Goal: Task Accomplishment & Management: Complete application form

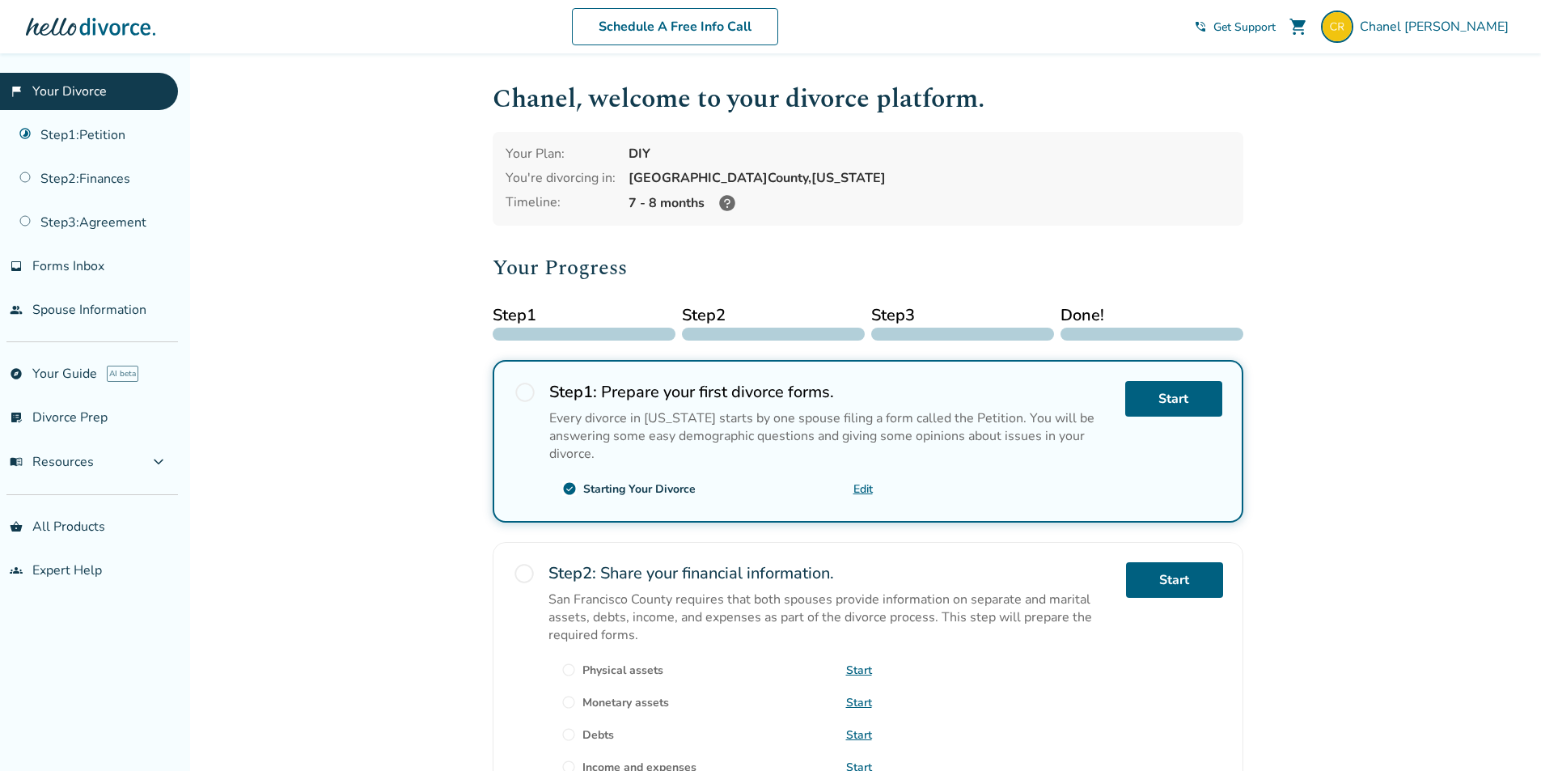
click at [866, 488] on link "Edit" at bounding box center [862, 488] width 19 height 15
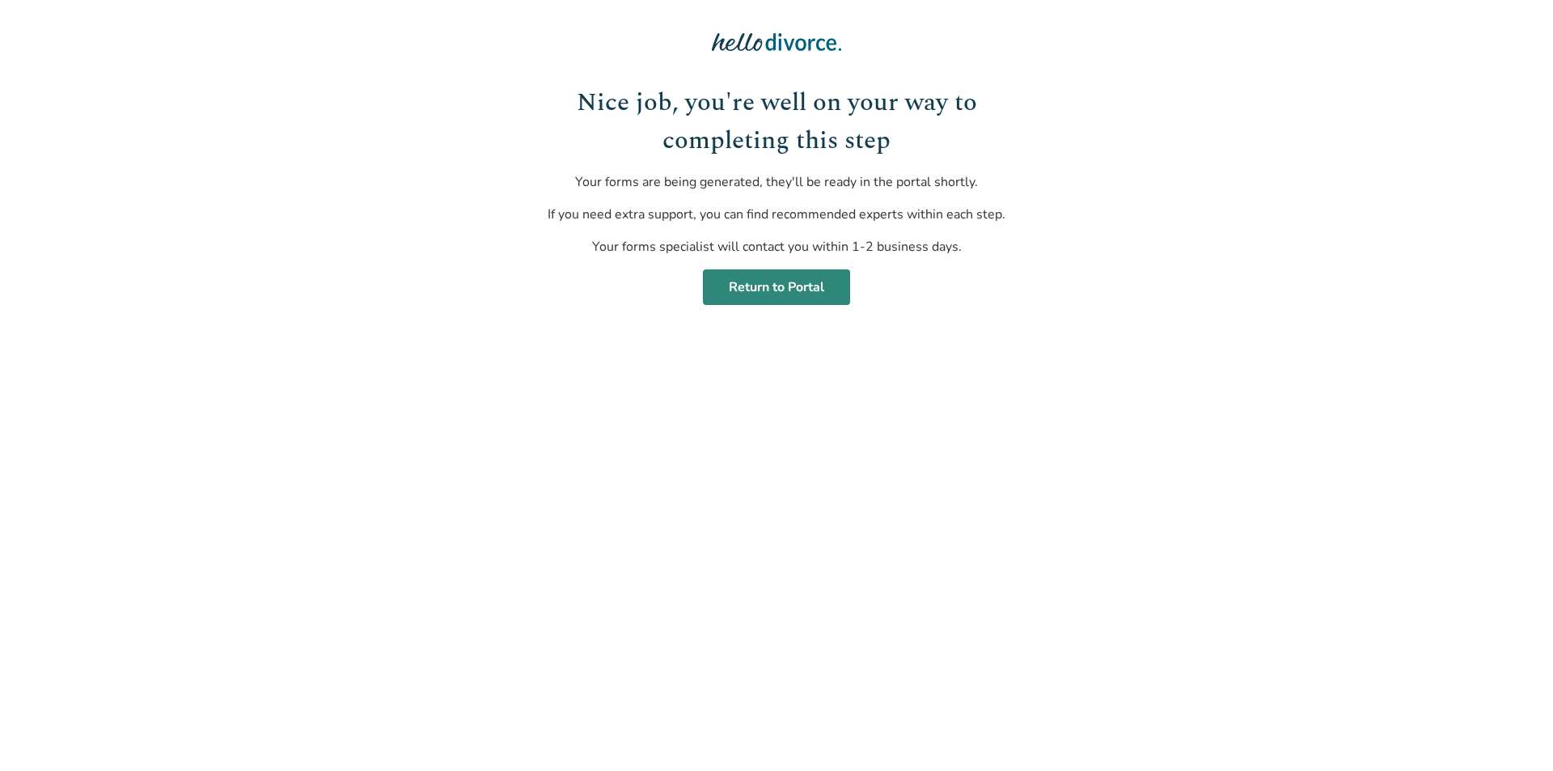
click at [753, 282] on link "Return to Portal" at bounding box center [776, 287] width 147 height 36
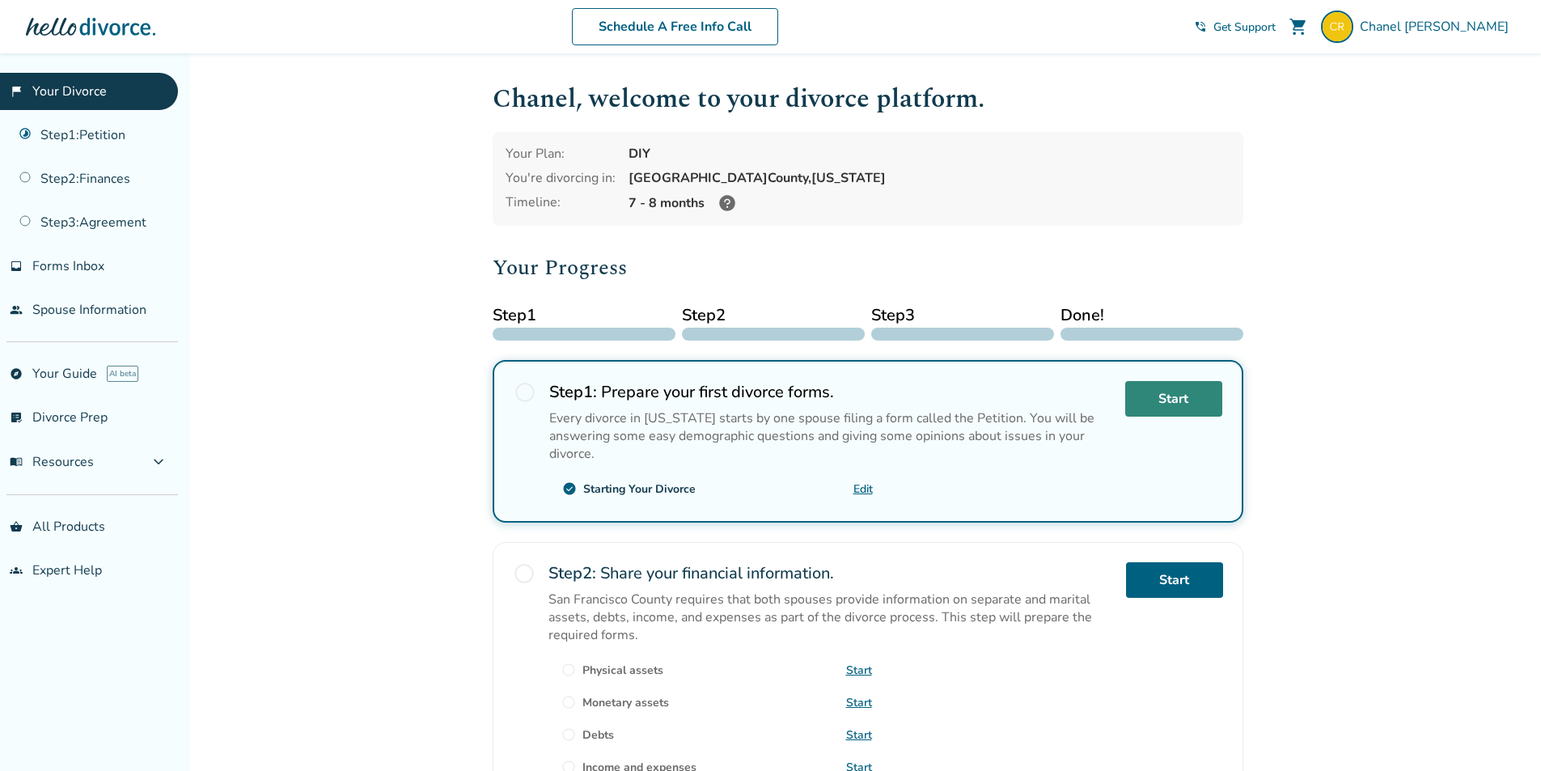
click at [1144, 396] on link "Start" at bounding box center [1173, 399] width 97 height 36
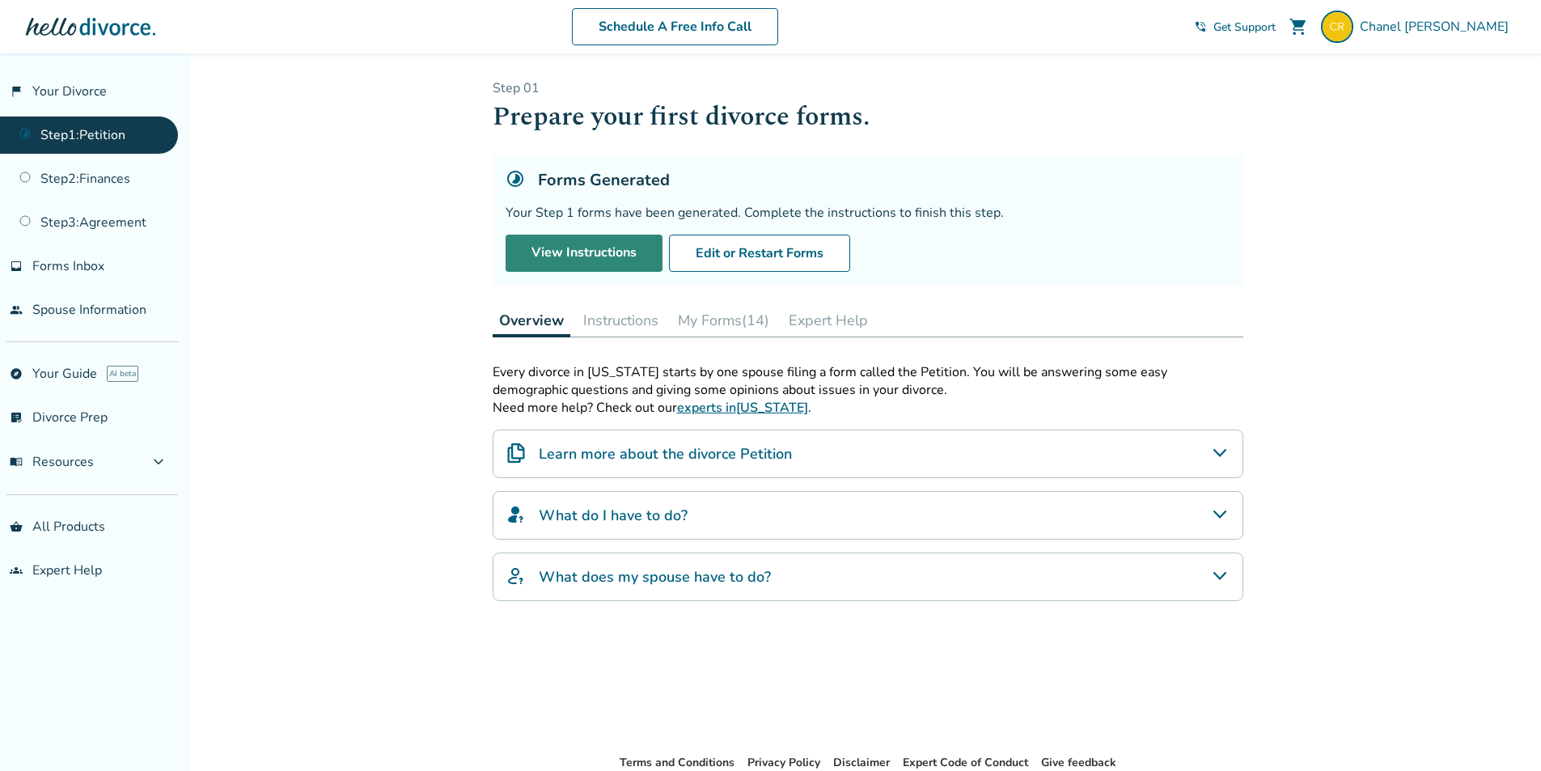
click at [637, 257] on link "View Instructions" at bounding box center [583, 253] width 157 height 37
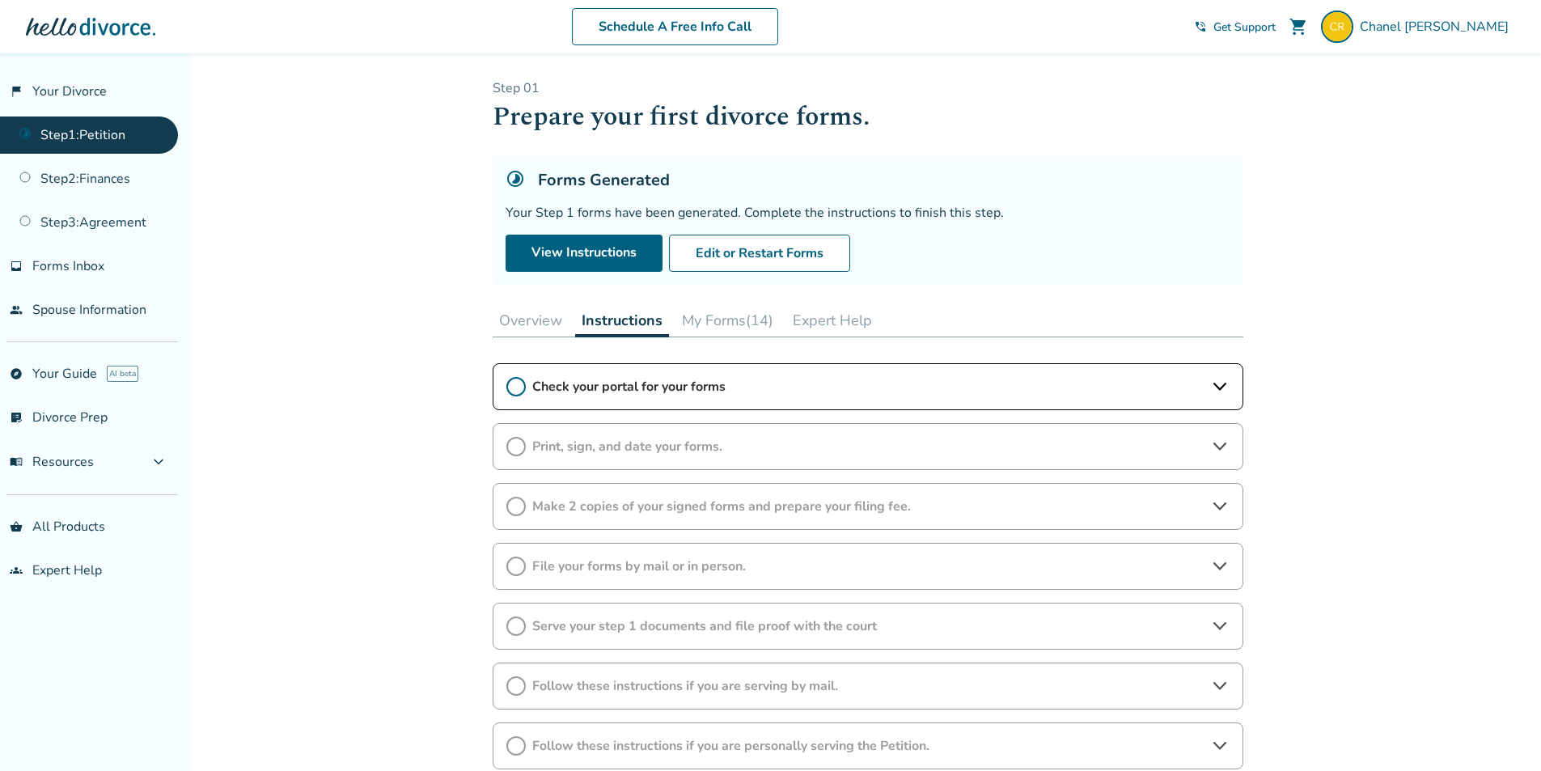
click at [837, 398] on div "Check your portal for your forms" at bounding box center [867, 386] width 750 height 47
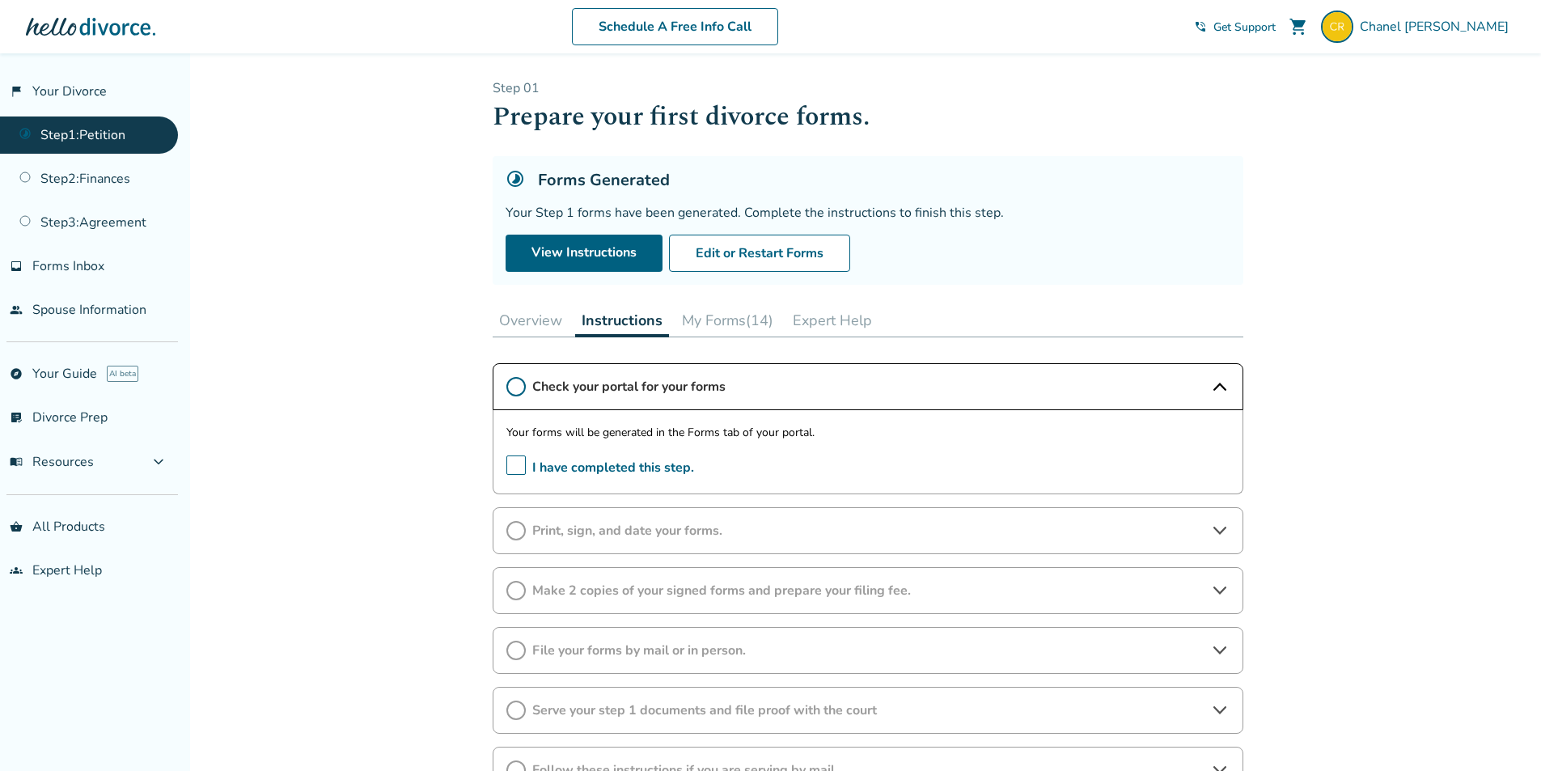
scroll to position [162, 0]
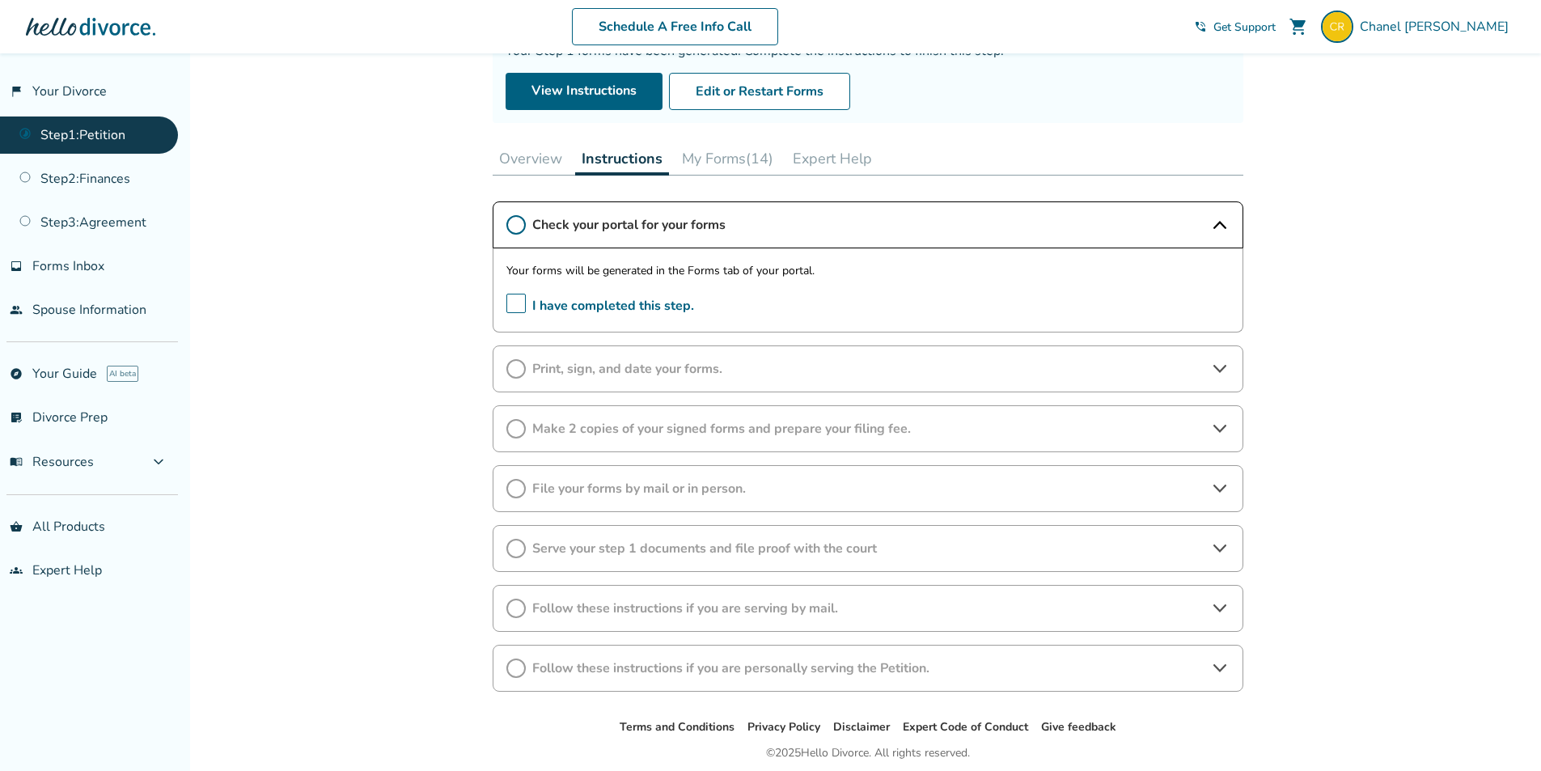
click at [530, 158] on button "Overview" at bounding box center [530, 158] width 76 height 32
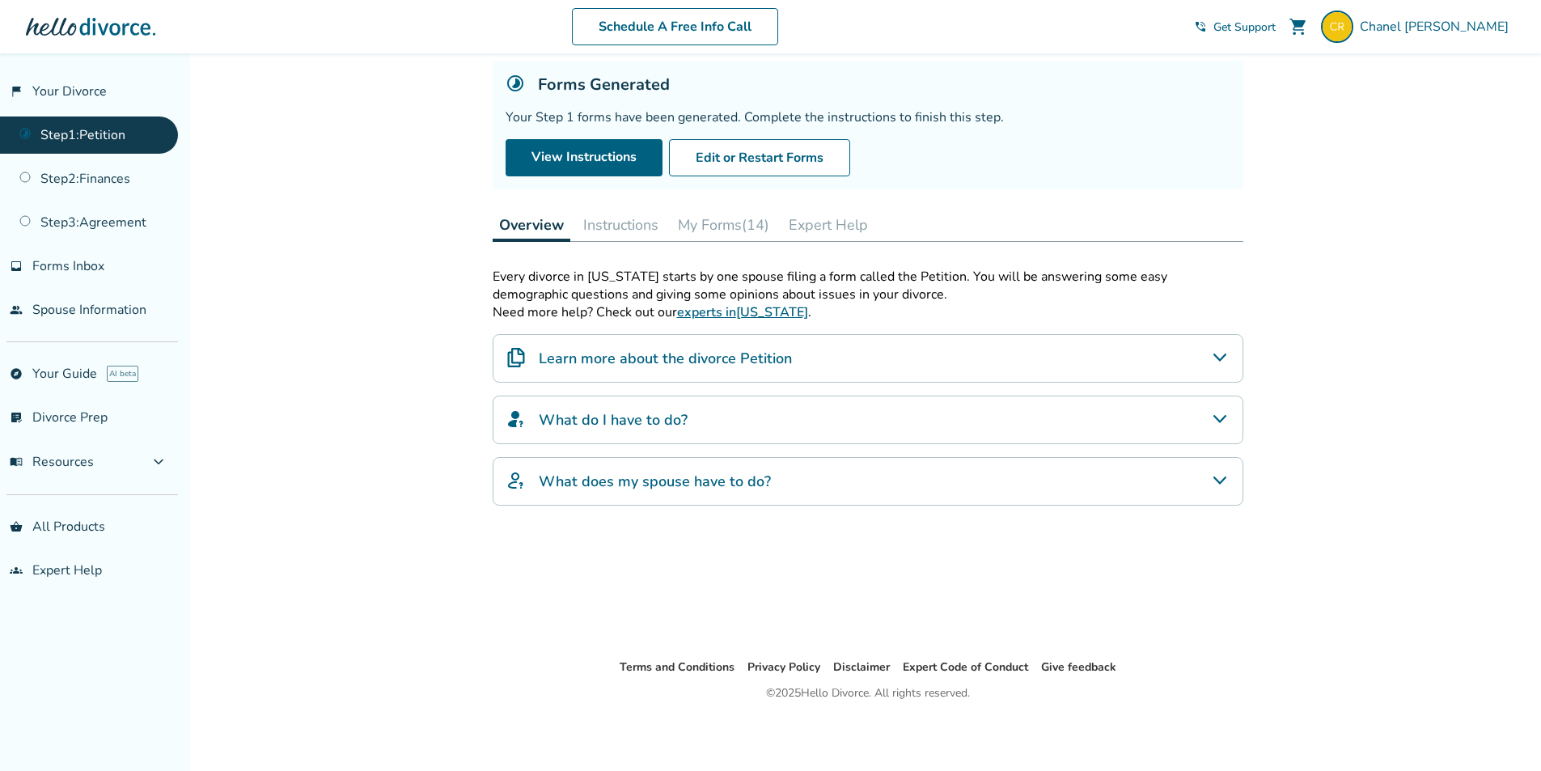
scroll to position [95, 0]
drag, startPoint x: 643, startPoint y: 417, endPoint x: 658, endPoint y: 427, distance: 18.2
click at [645, 417] on h4 "What do I have to do?" at bounding box center [613, 419] width 149 height 21
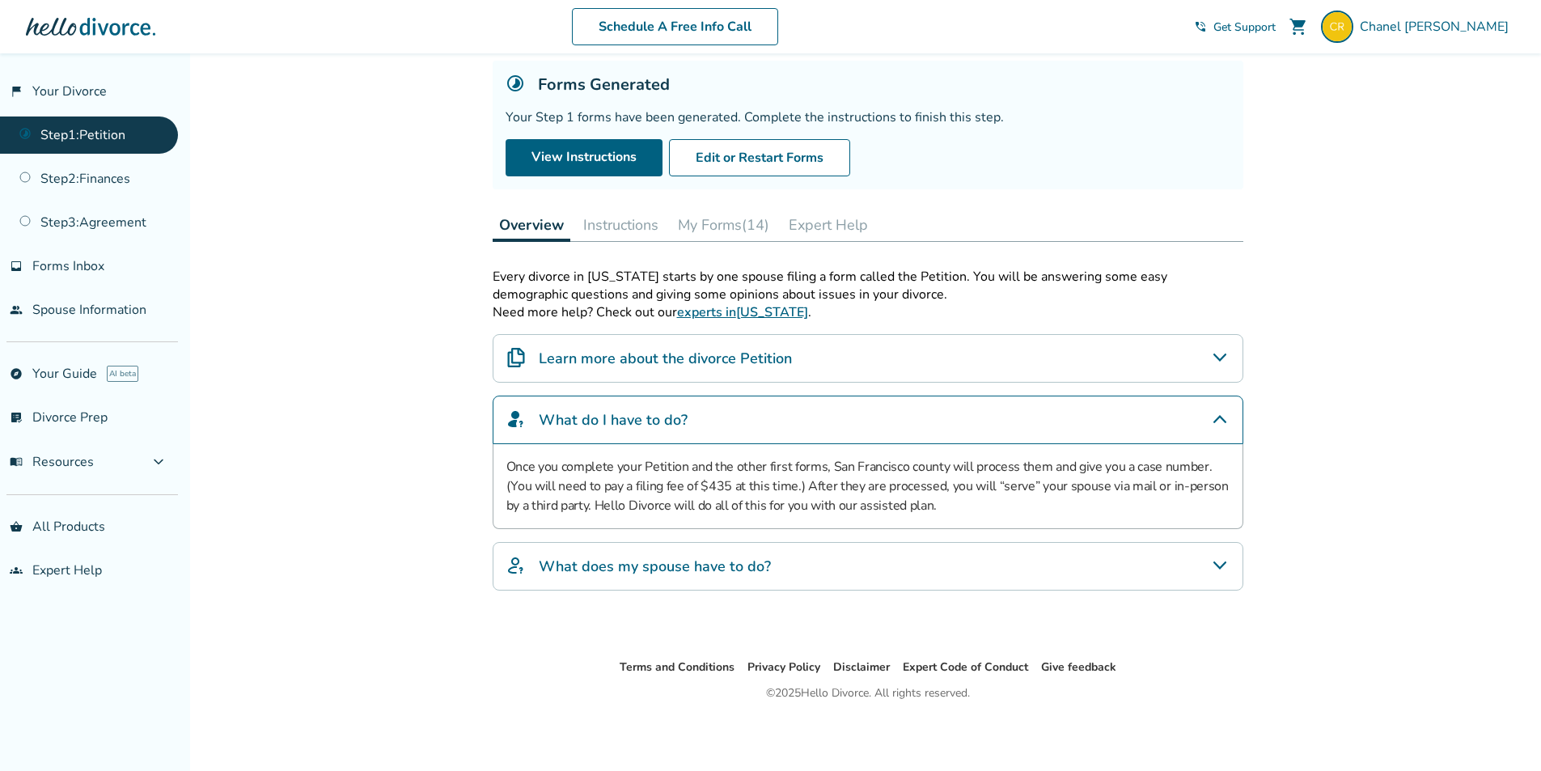
click at [830, 565] on div "What does my spouse have to do?" at bounding box center [867, 566] width 750 height 49
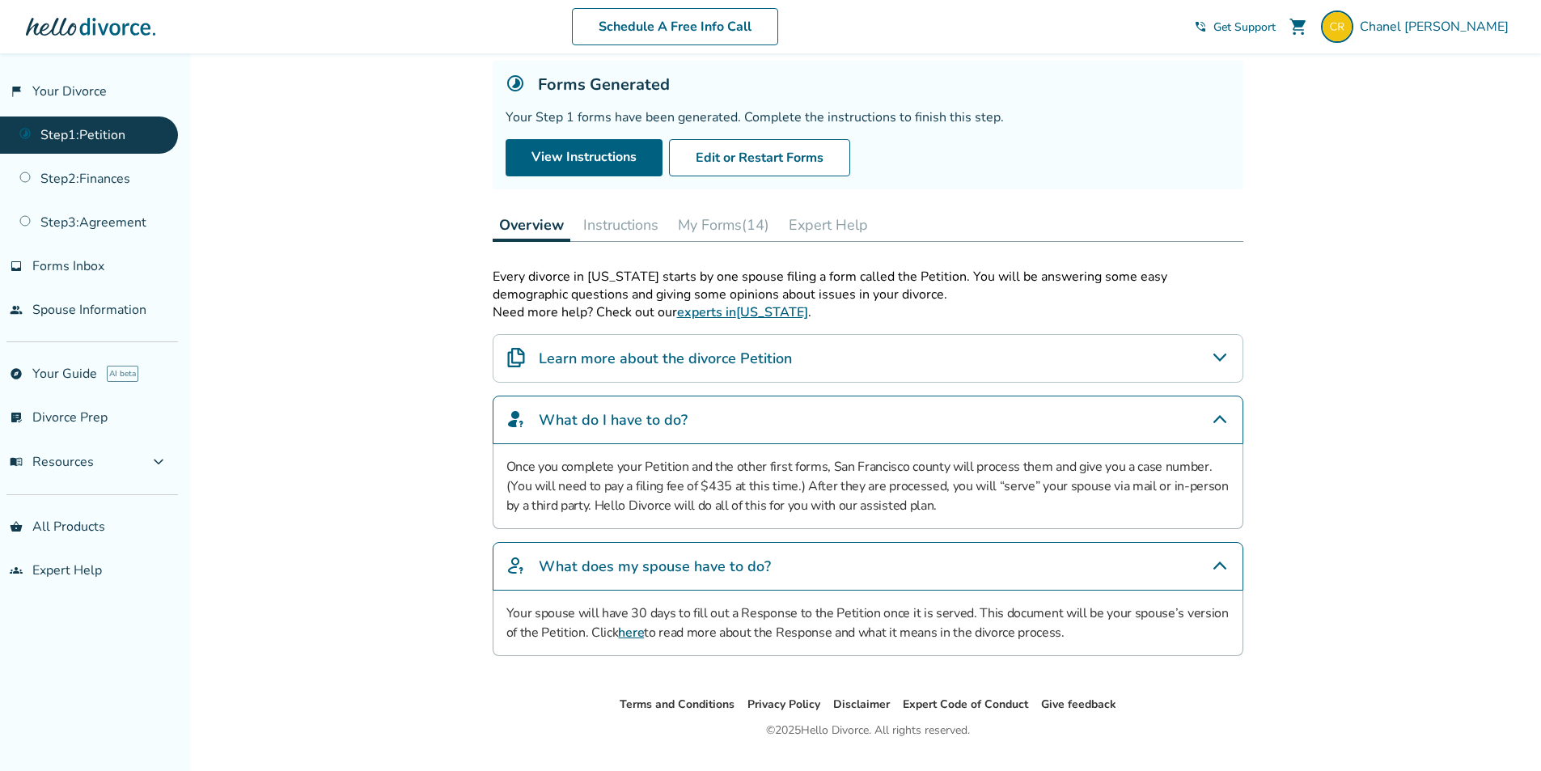
click at [654, 224] on button "Instructions" at bounding box center [621, 225] width 88 height 32
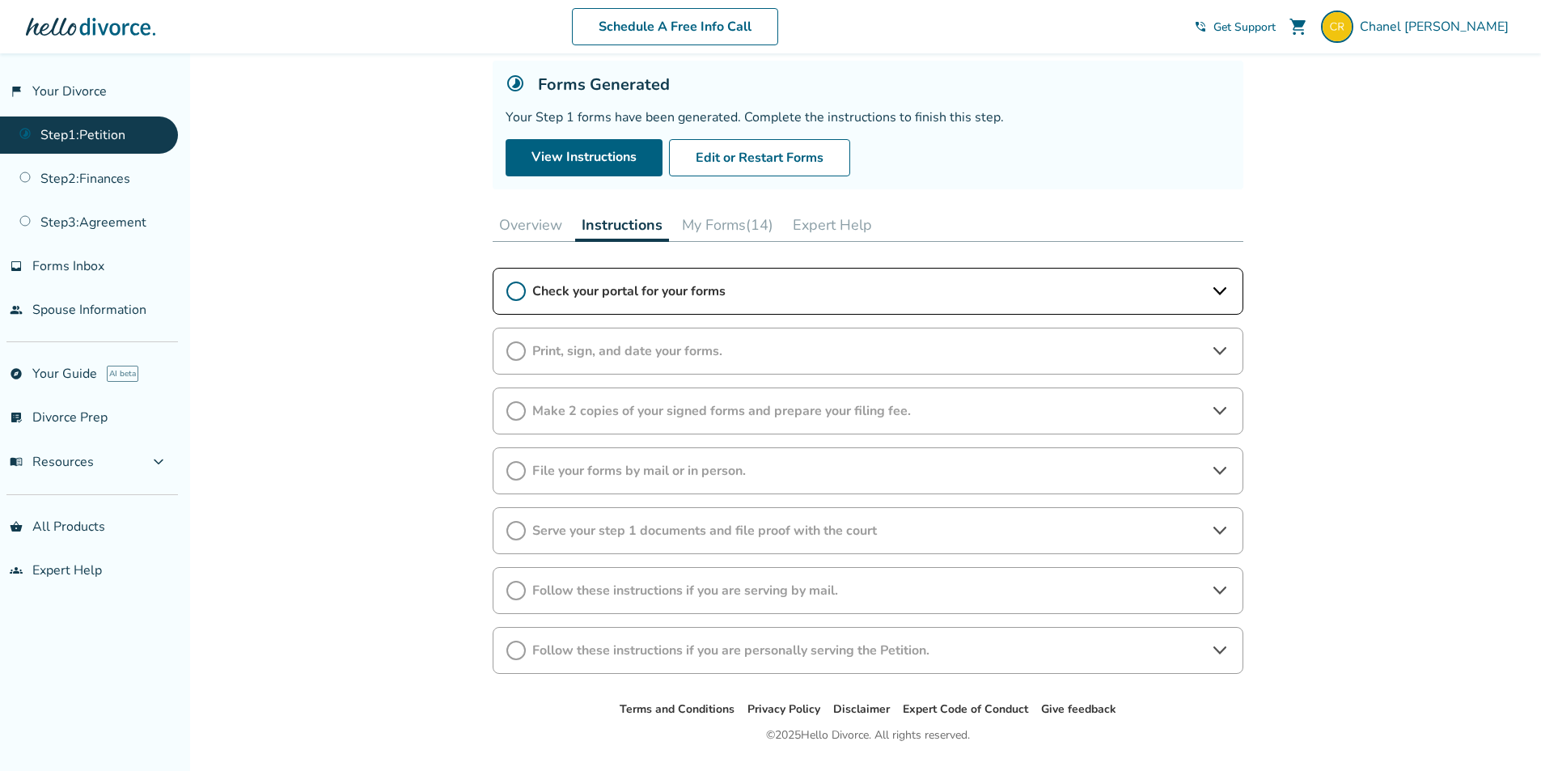
click at [716, 219] on button "My Forms (14)" at bounding box center [727, 225] width 104 height 32
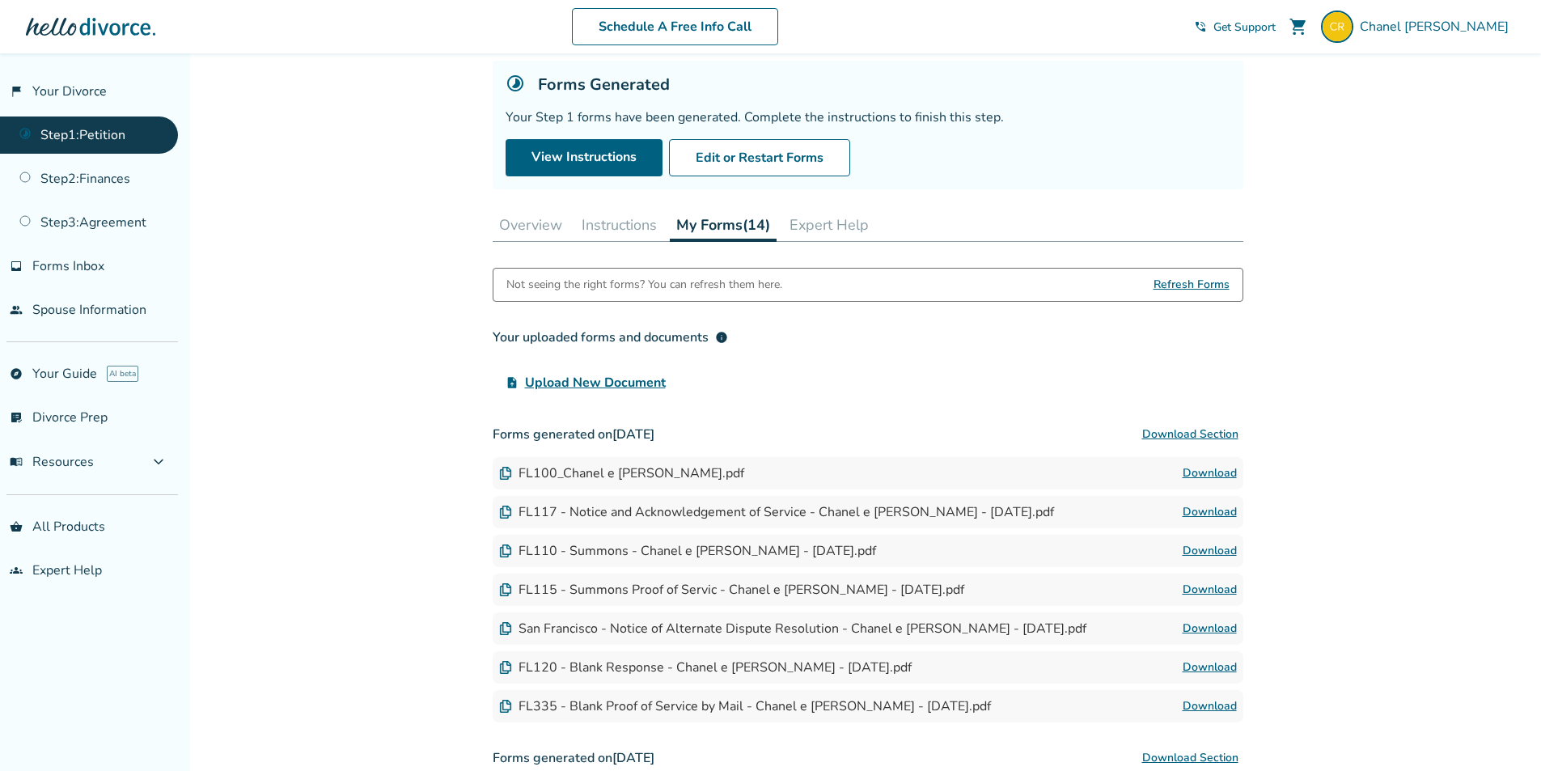
click at [526, 224] on button "Overview" at bounding box center [530, 225] width 76 height 32
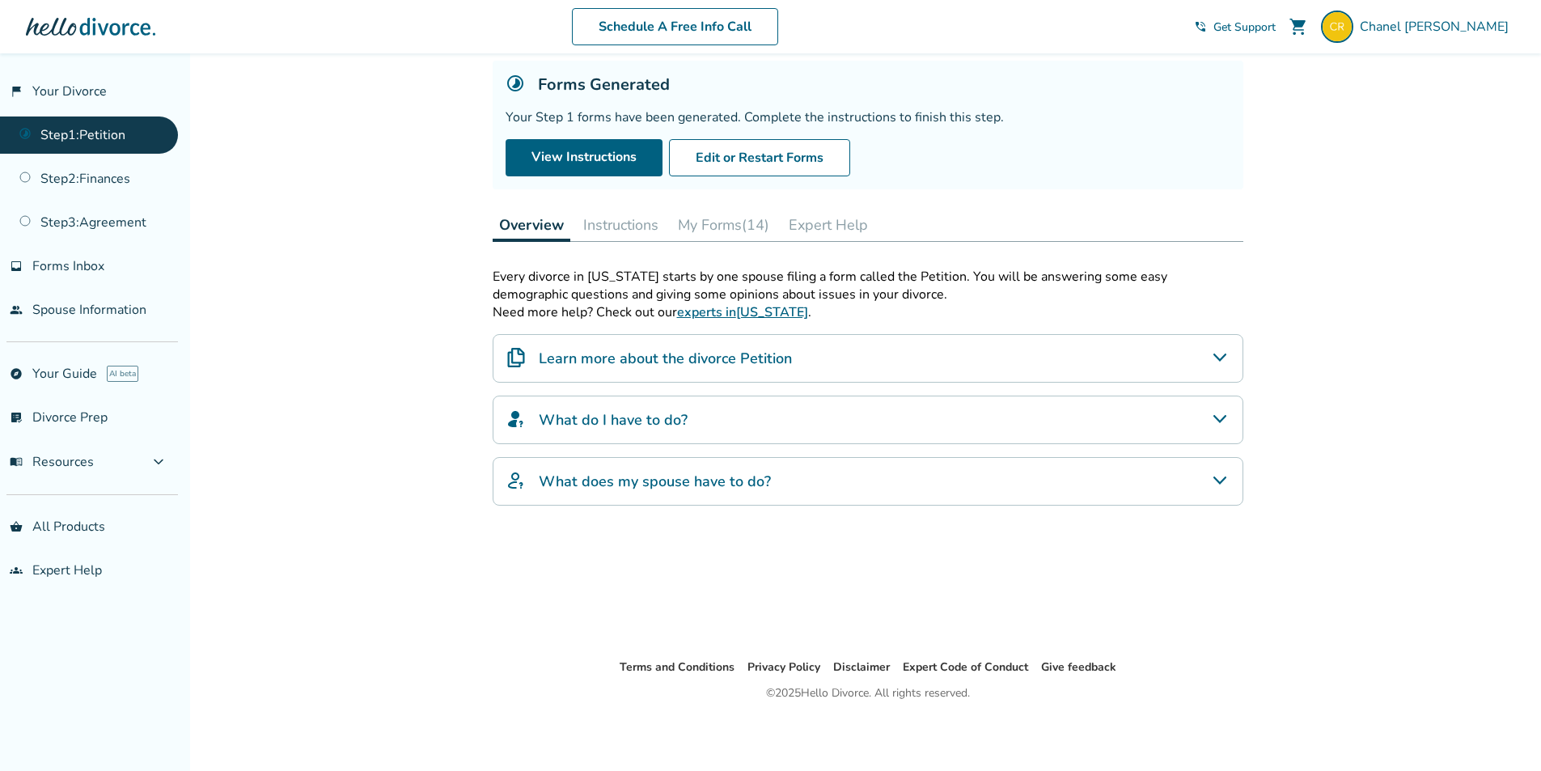
click at [625, 222] on button "Instructions" at bounding box center [621, 225] width 88 height 32
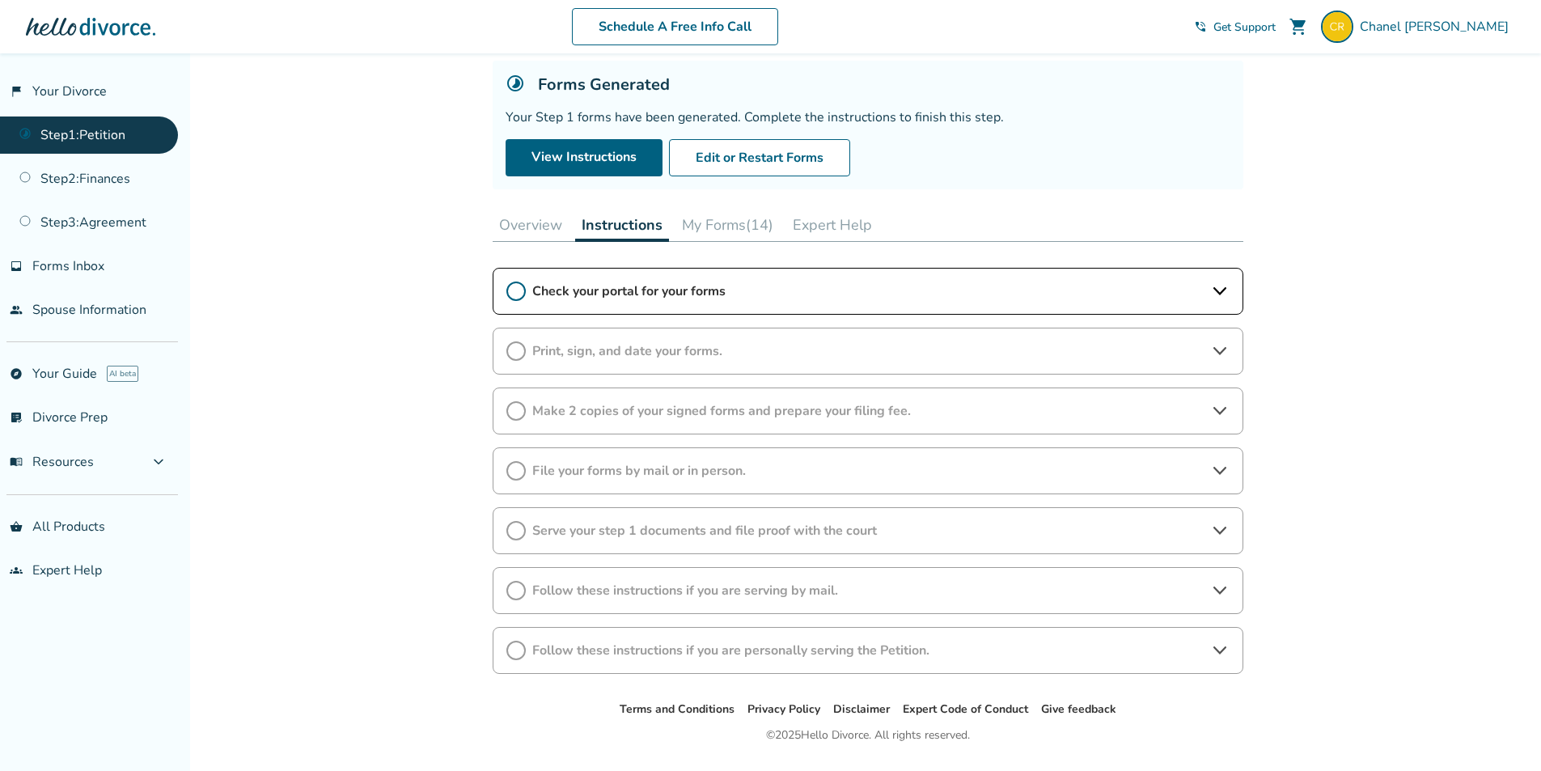
click at [672, 290] on span "Check your portal for your forms" at bounding box center [867, 291] width 671 height 18
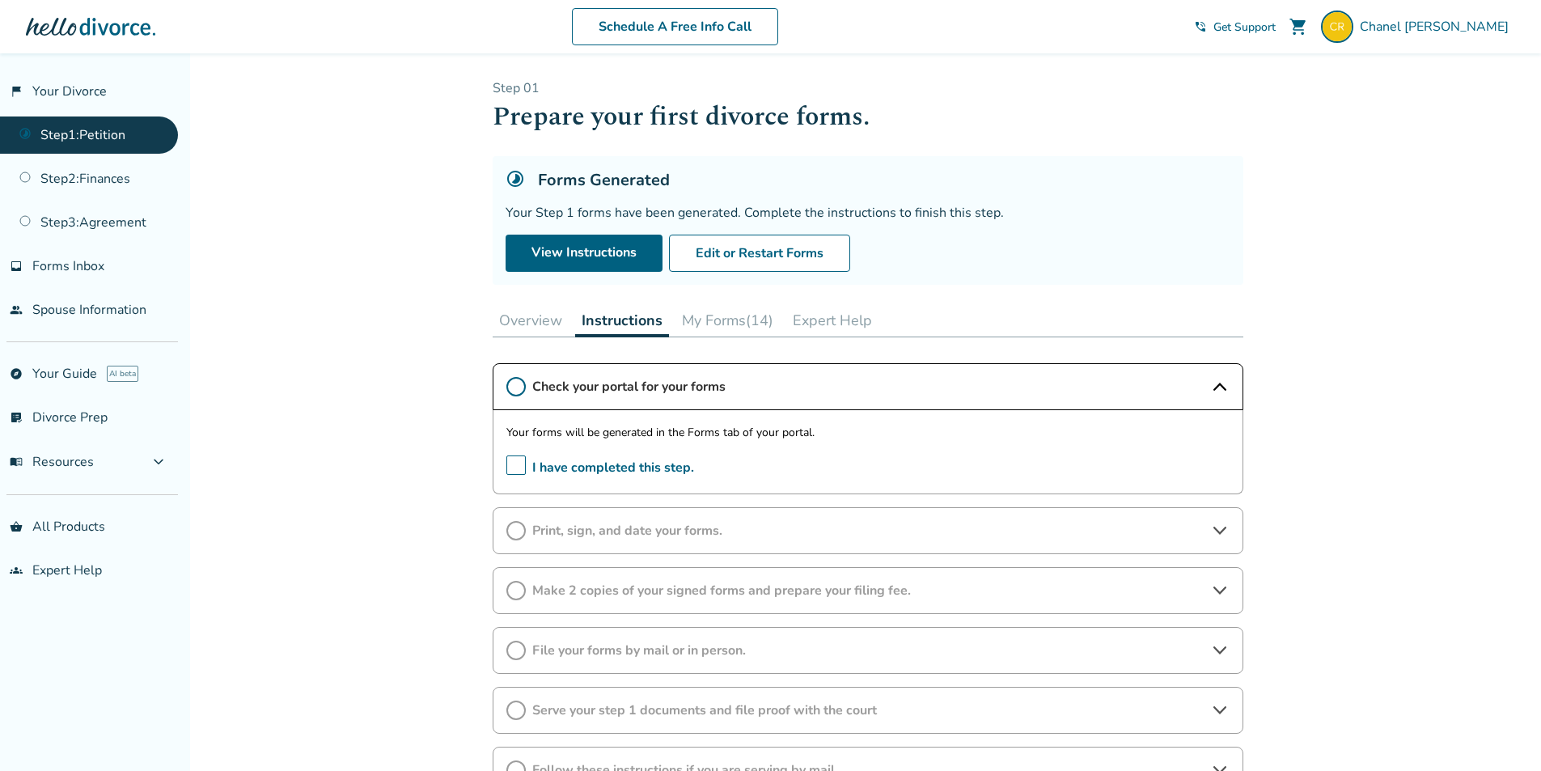
click at [718, 316] on button "My Forms (14)" at bounding box center [727, 320] width 104 height 32
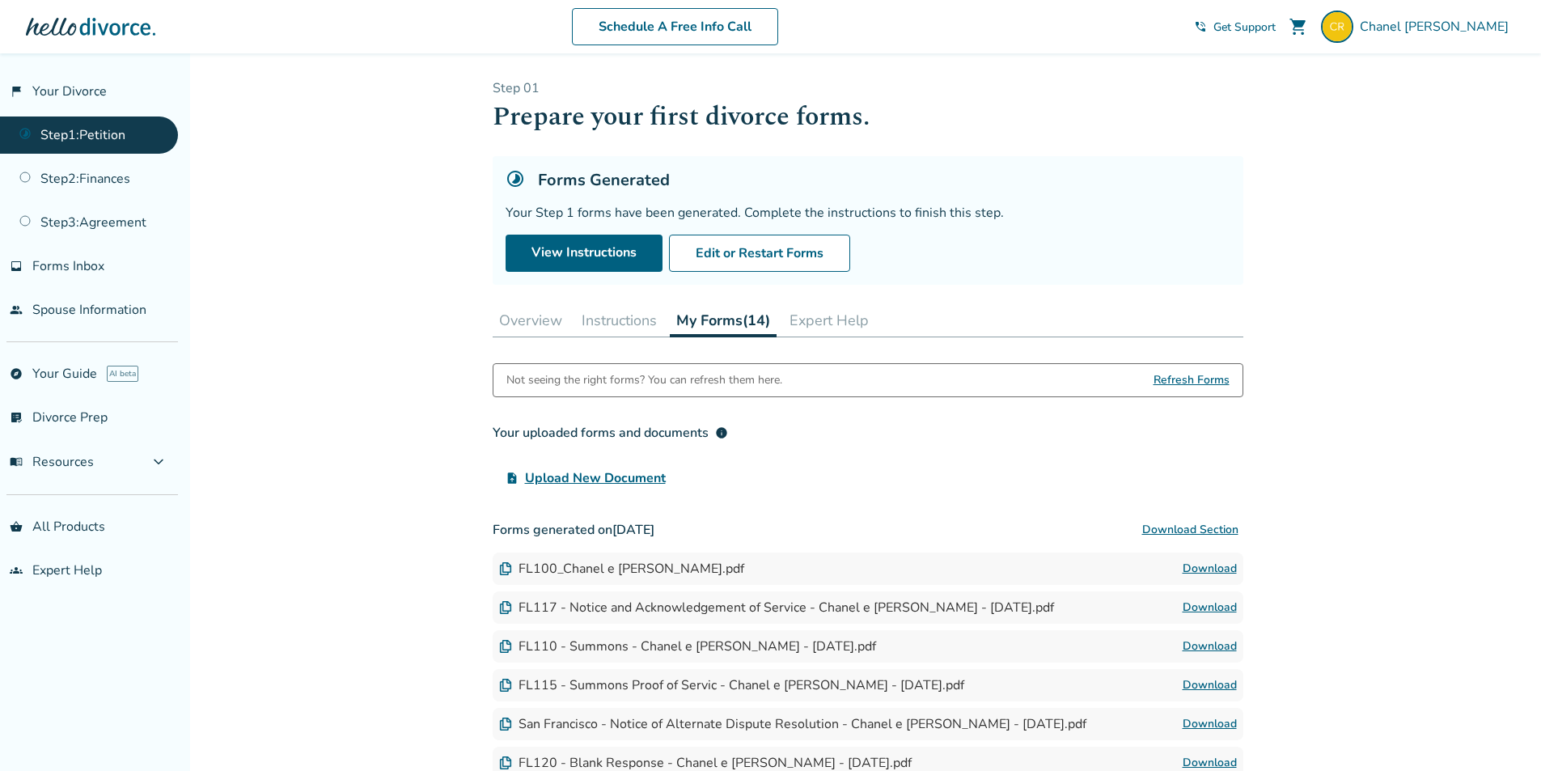
click at [69, 141] on link "Step 1 : Petition" at bounding box center [89, 134] width 178 height 37
click at [87, 97] on link "flag_2 Your Divorce" at bounding box center [89, 91] width 178 height 37
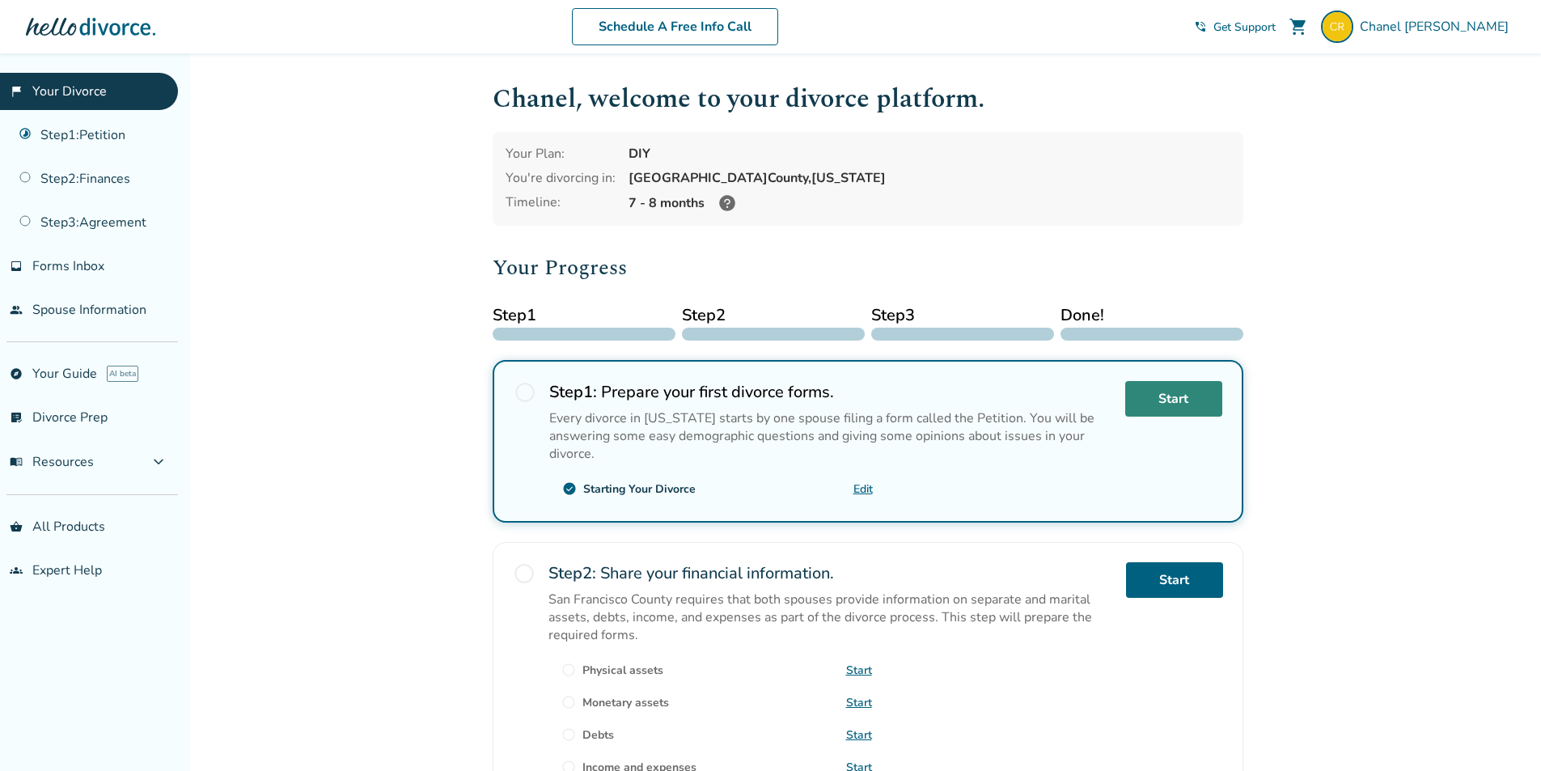
click at [1150, 408] on link "Start" at bounding box center [1173, 399] width 97 height 36
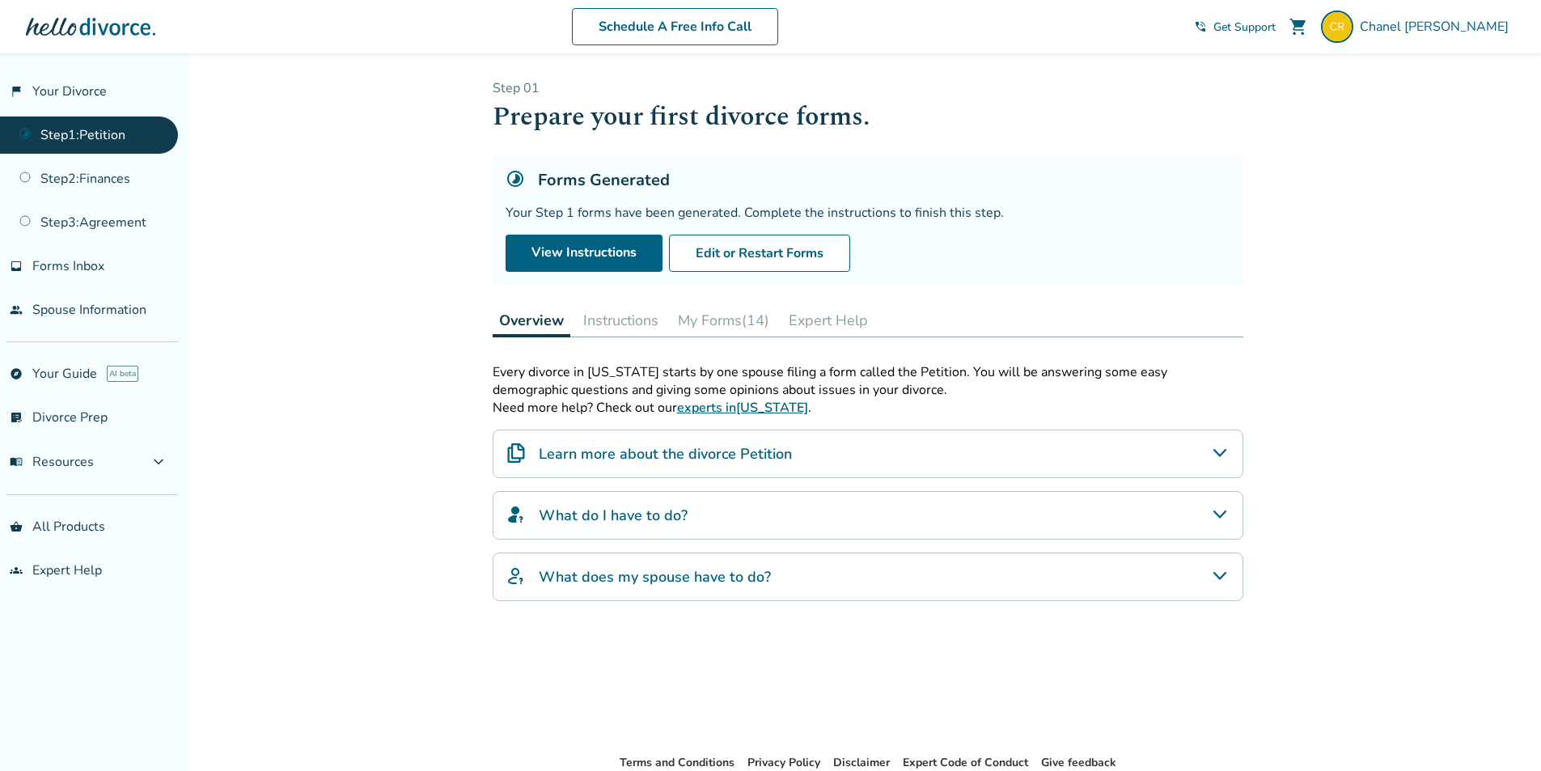
click at [1032, 445] on div "Learn more about the divorce Petition" at bounding box center [867, 453] width 750 height 49
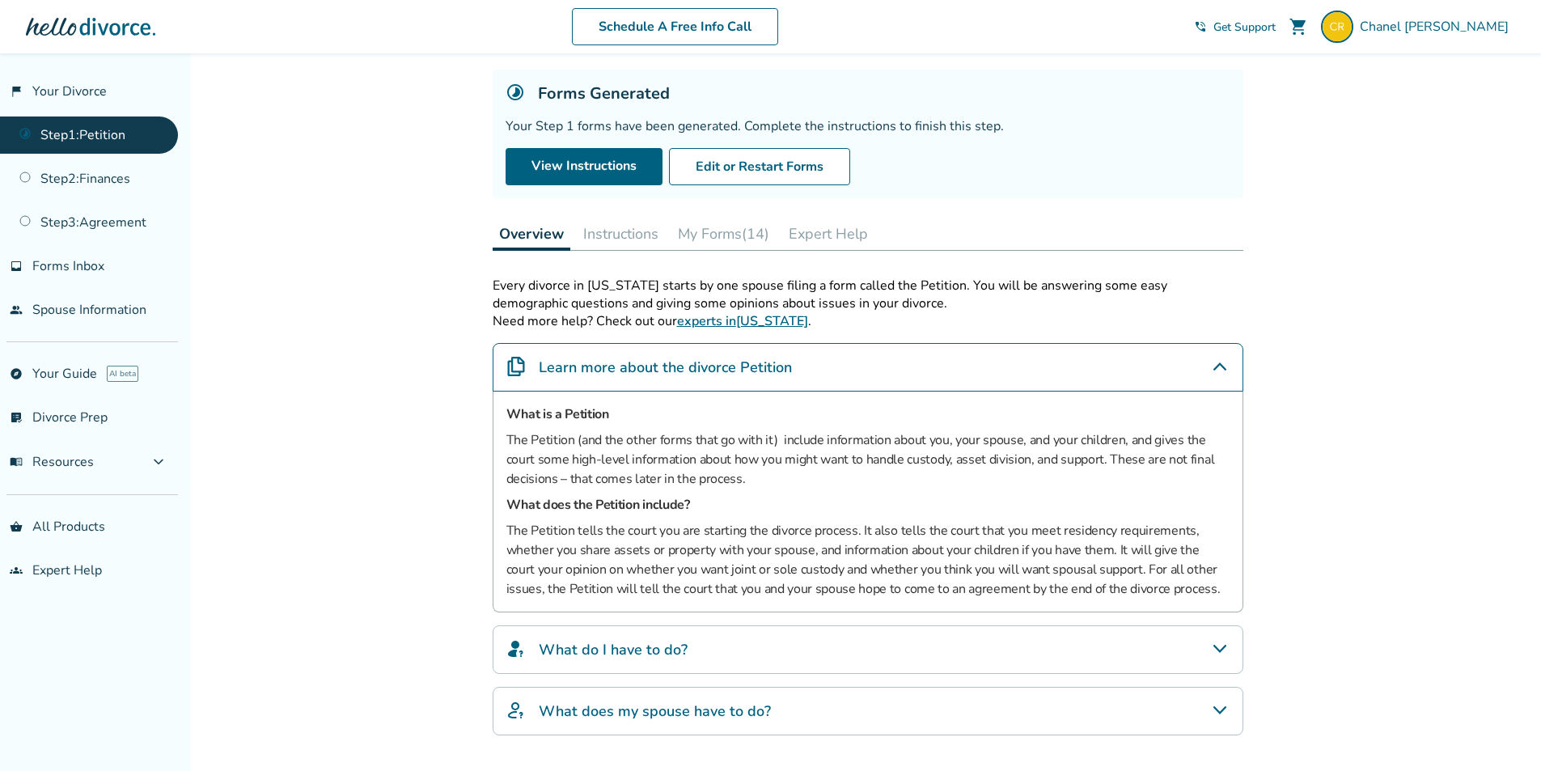
scroll to position [203, 0]
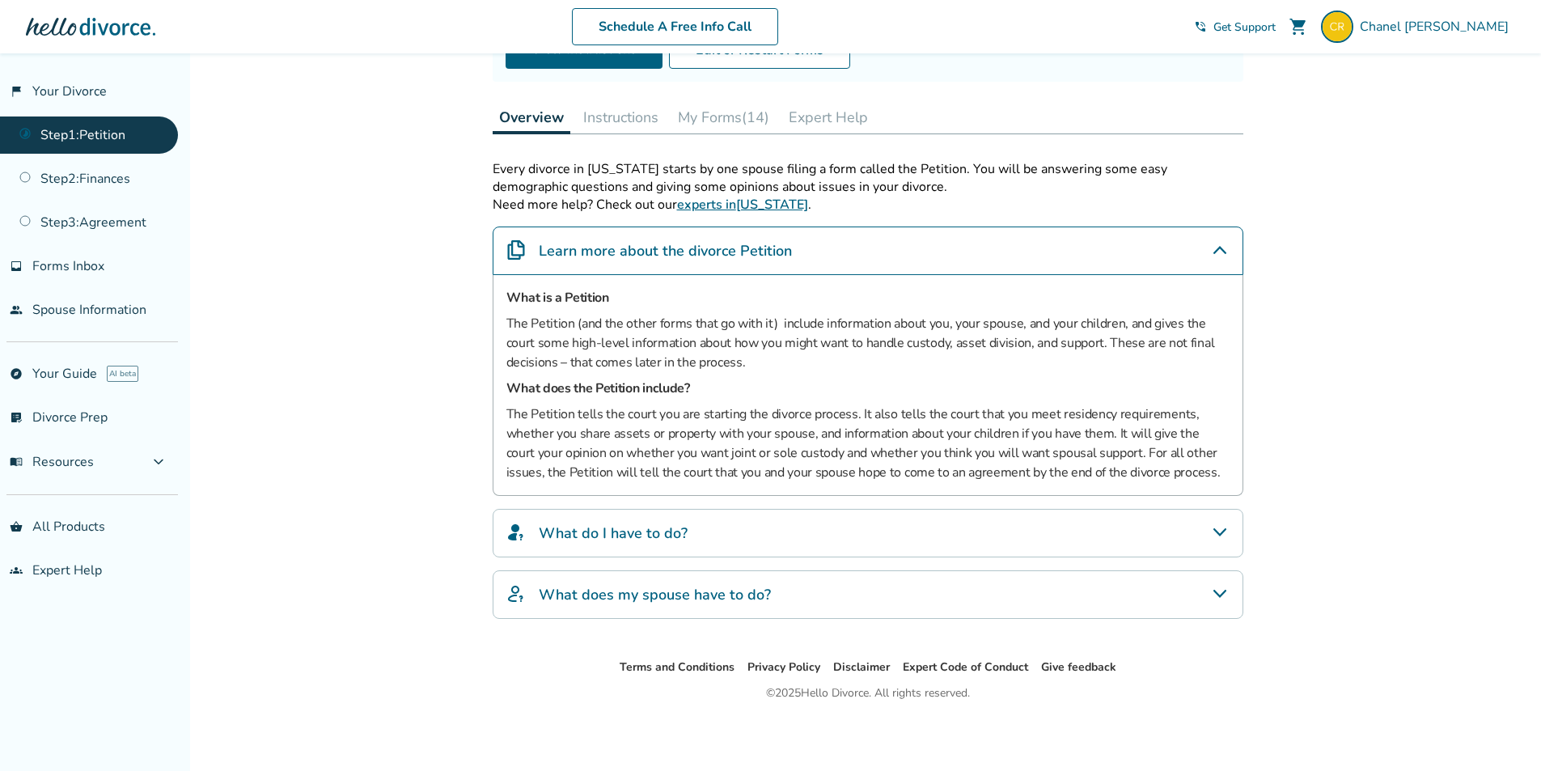
click at [670, 530] on h4 "What do I have to do?" at bounding box center [613, 532] width 149 height 21
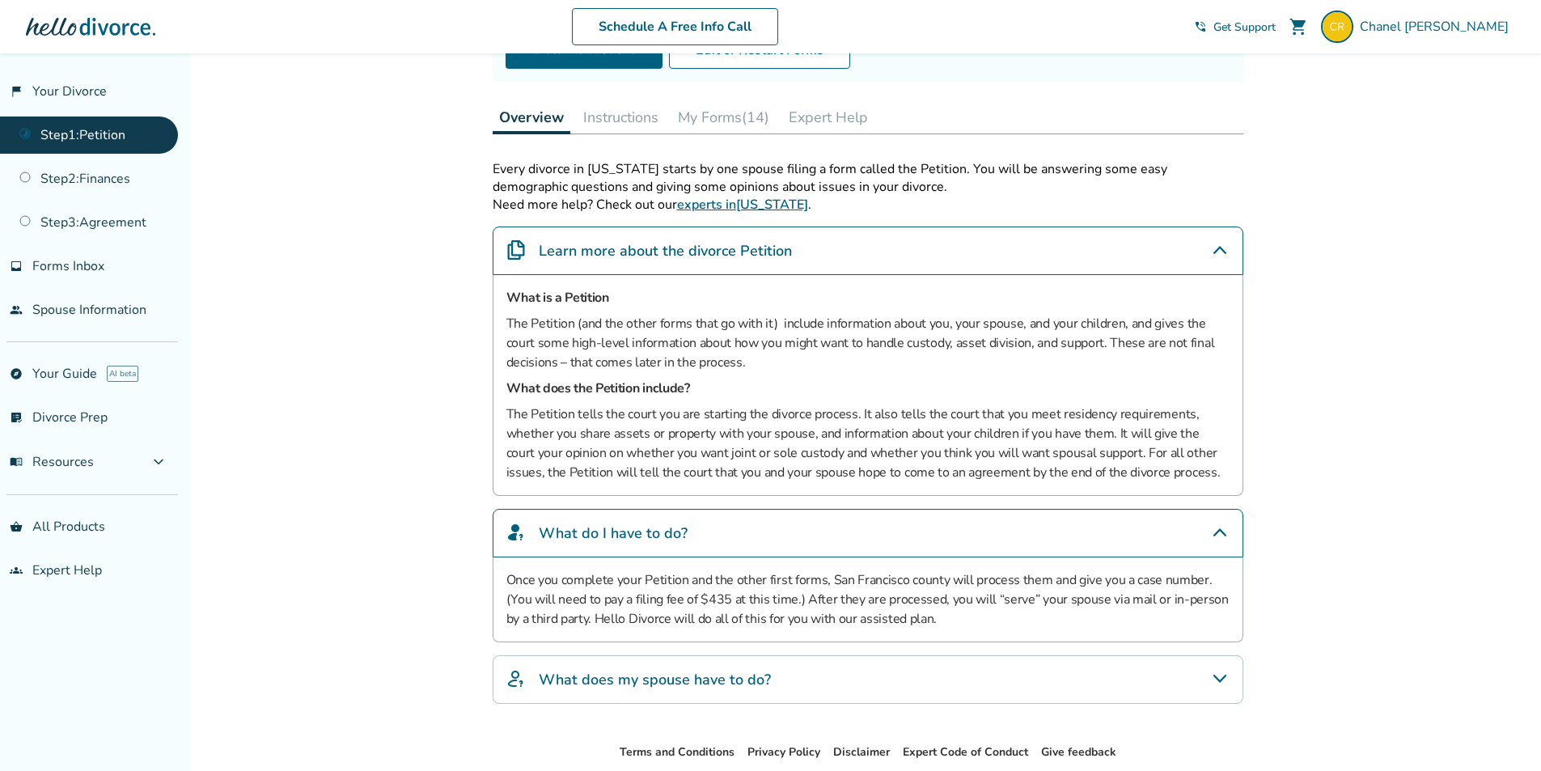
click at [641, 112] on button "Instructions" at bounding box center [621, 117] width 88 height 32
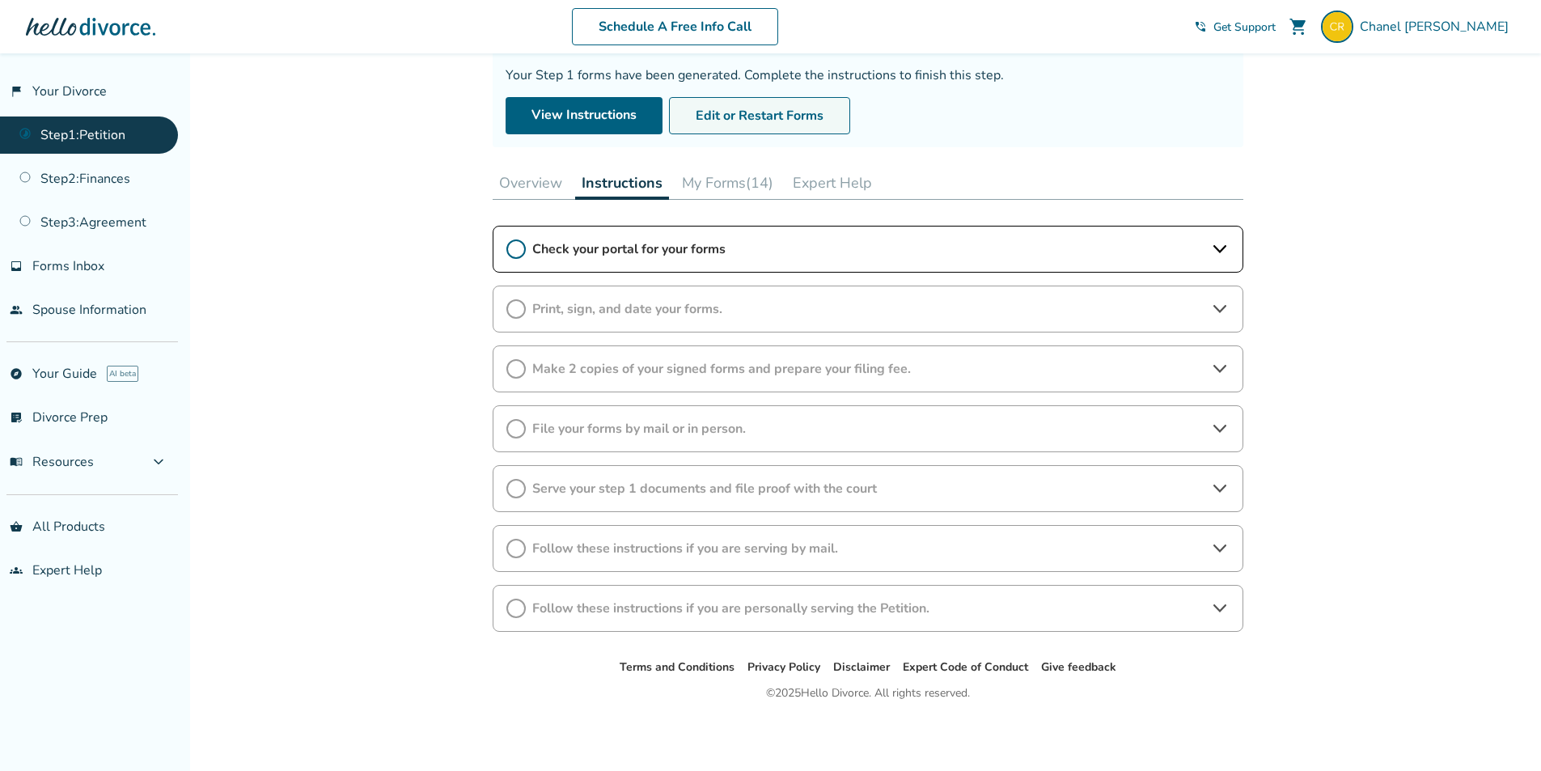
click at [692, 116] on button "Edit or Restart Forms" at bounding box center [759, 115] width 181 height 37
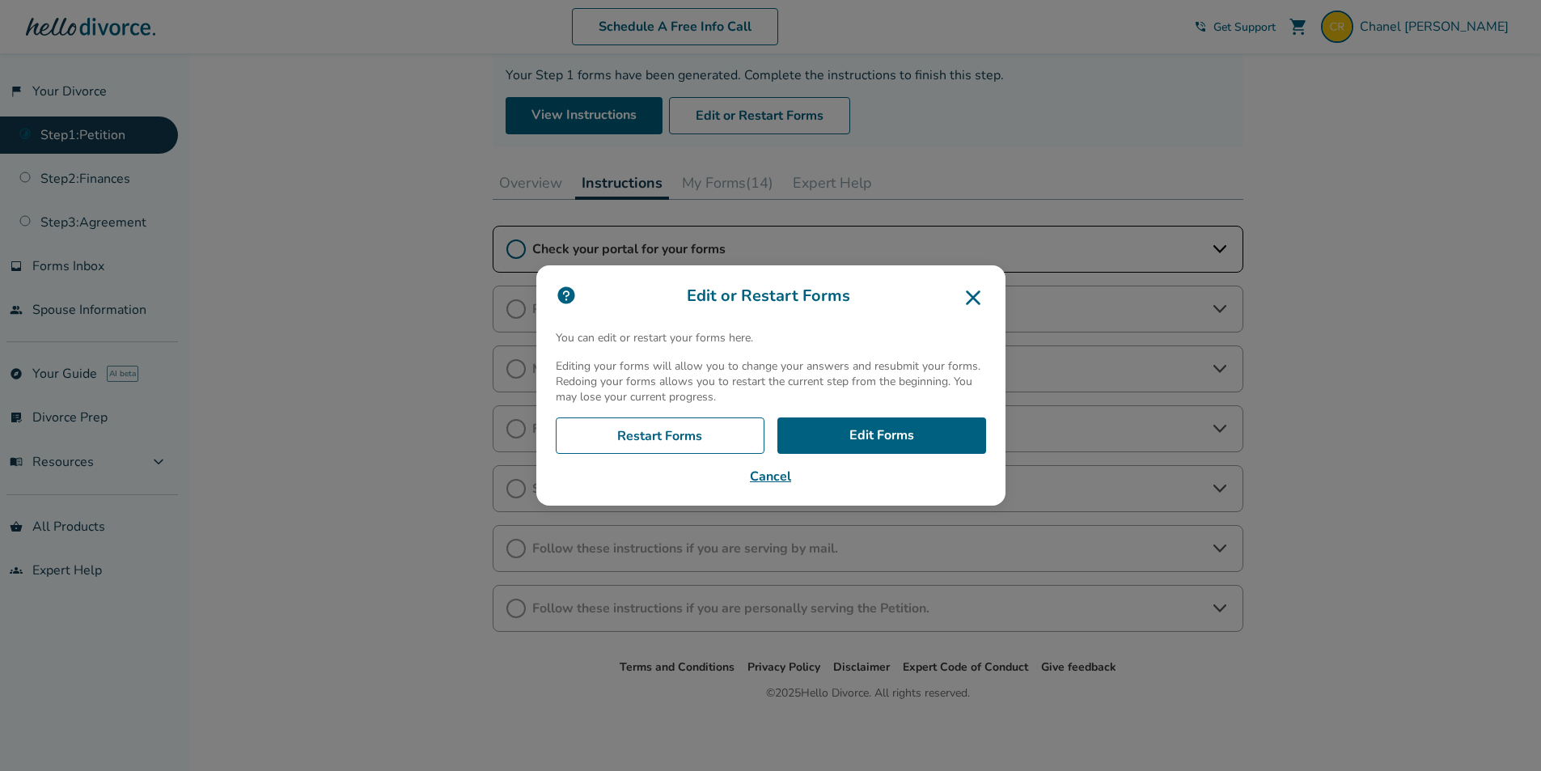
click at [979, 301] on icon at bounding box center [973, 298] width 26 height 26
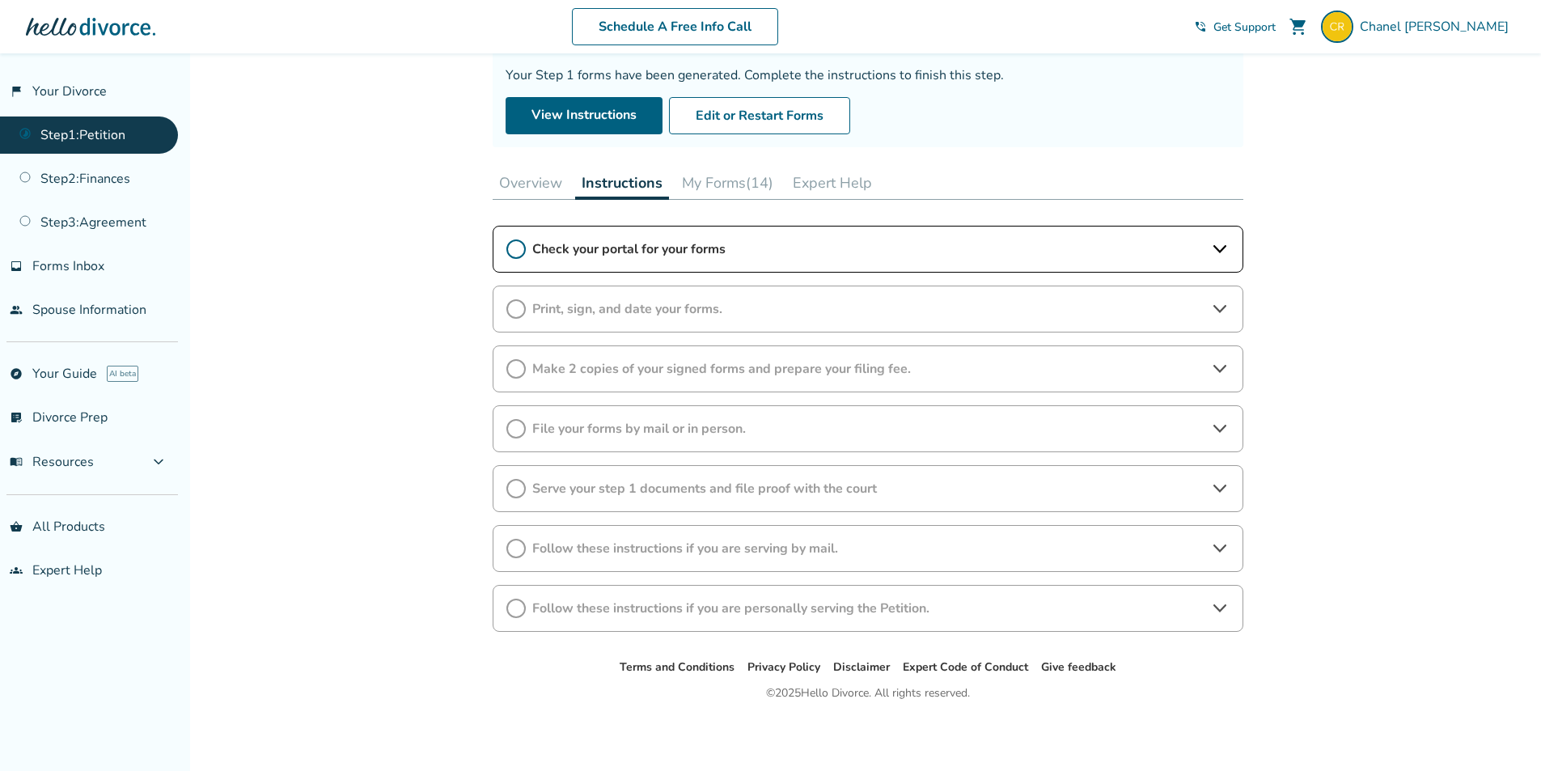
click at [742, 188] on button "My Forms (14)" at bounding box center [727, 183] width 104 height 32
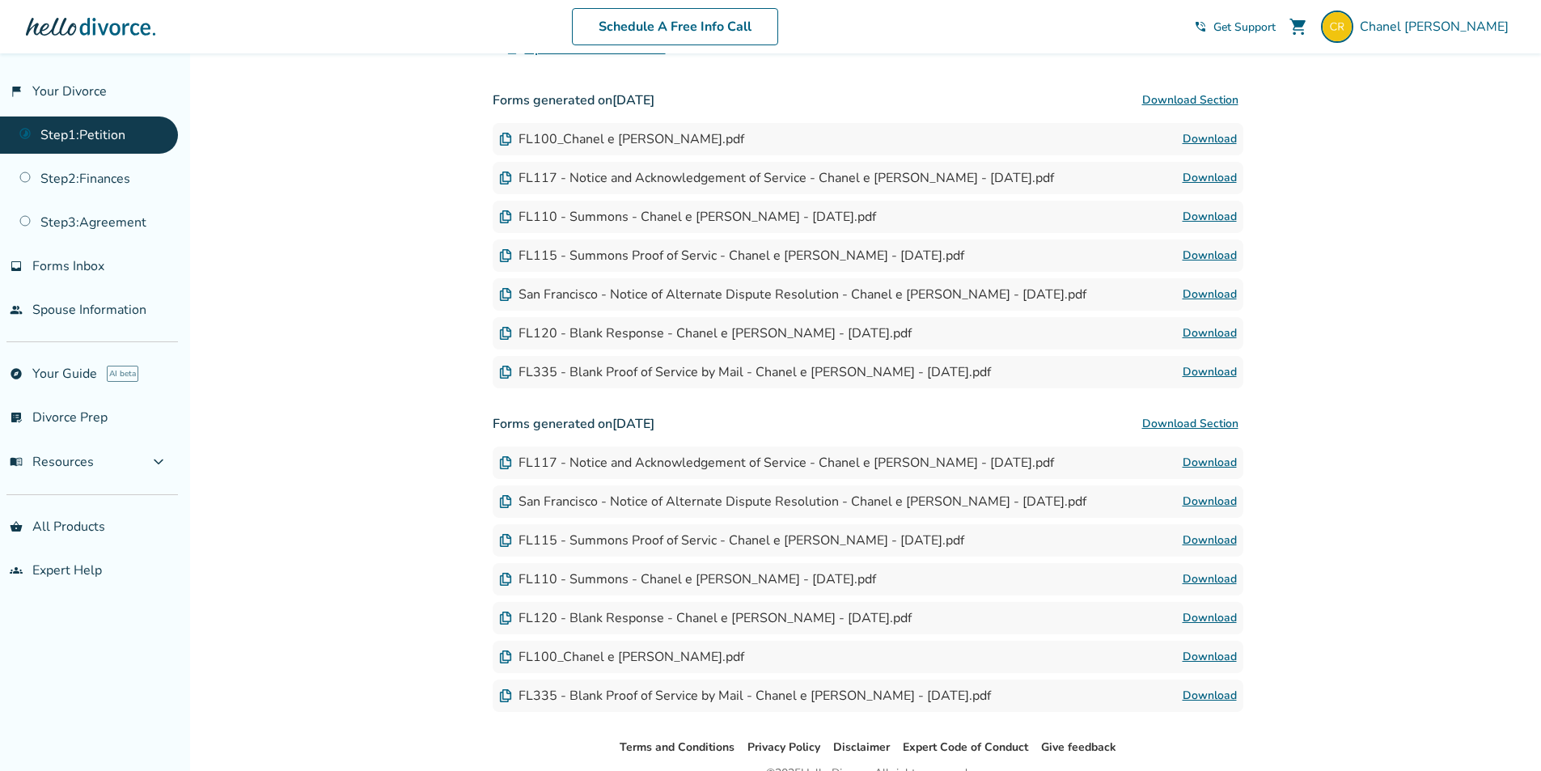
scroll to position [429, 0]
click at [1200, 98] on button "Download Section" at bounding box center [1190, 101] width 106 height 32
click at [1226, 421] on button "Download Section" at bounding box center [1190, 424] width 106 height 32
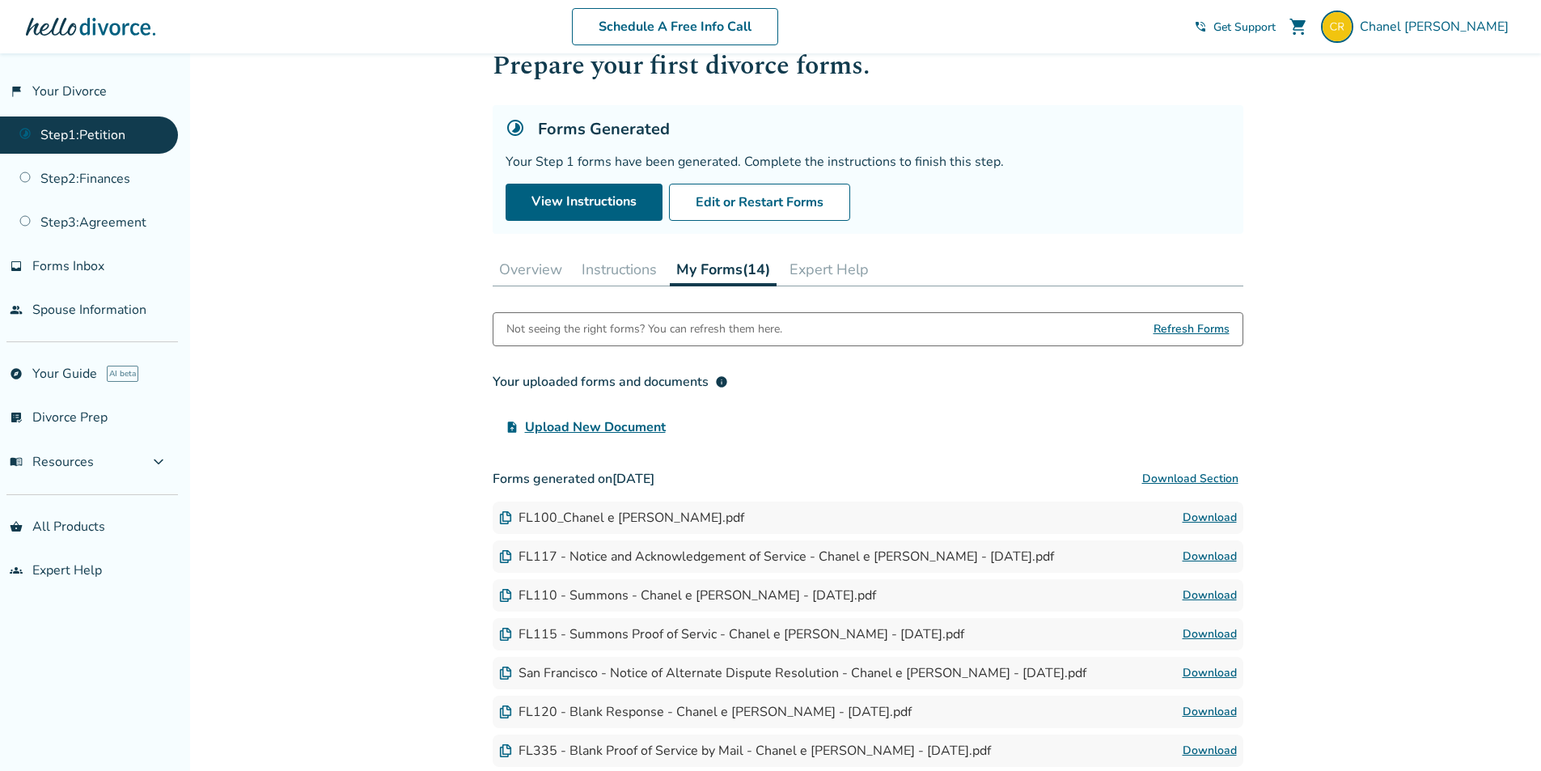
scroll to position [0, 0]
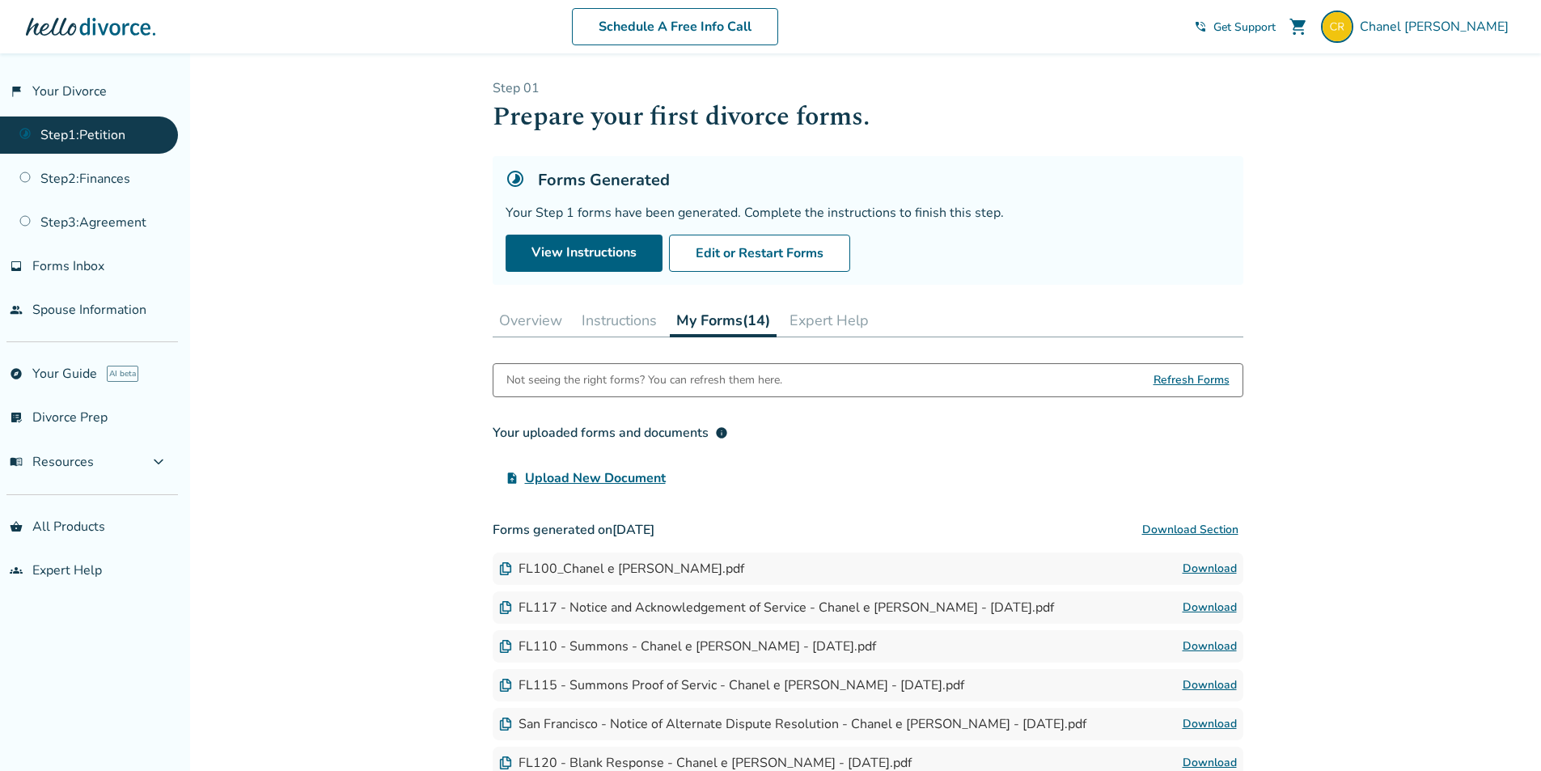
click at [819, 326] on button "Expert Help" at bounding box center [829, 320] width 92 height 32
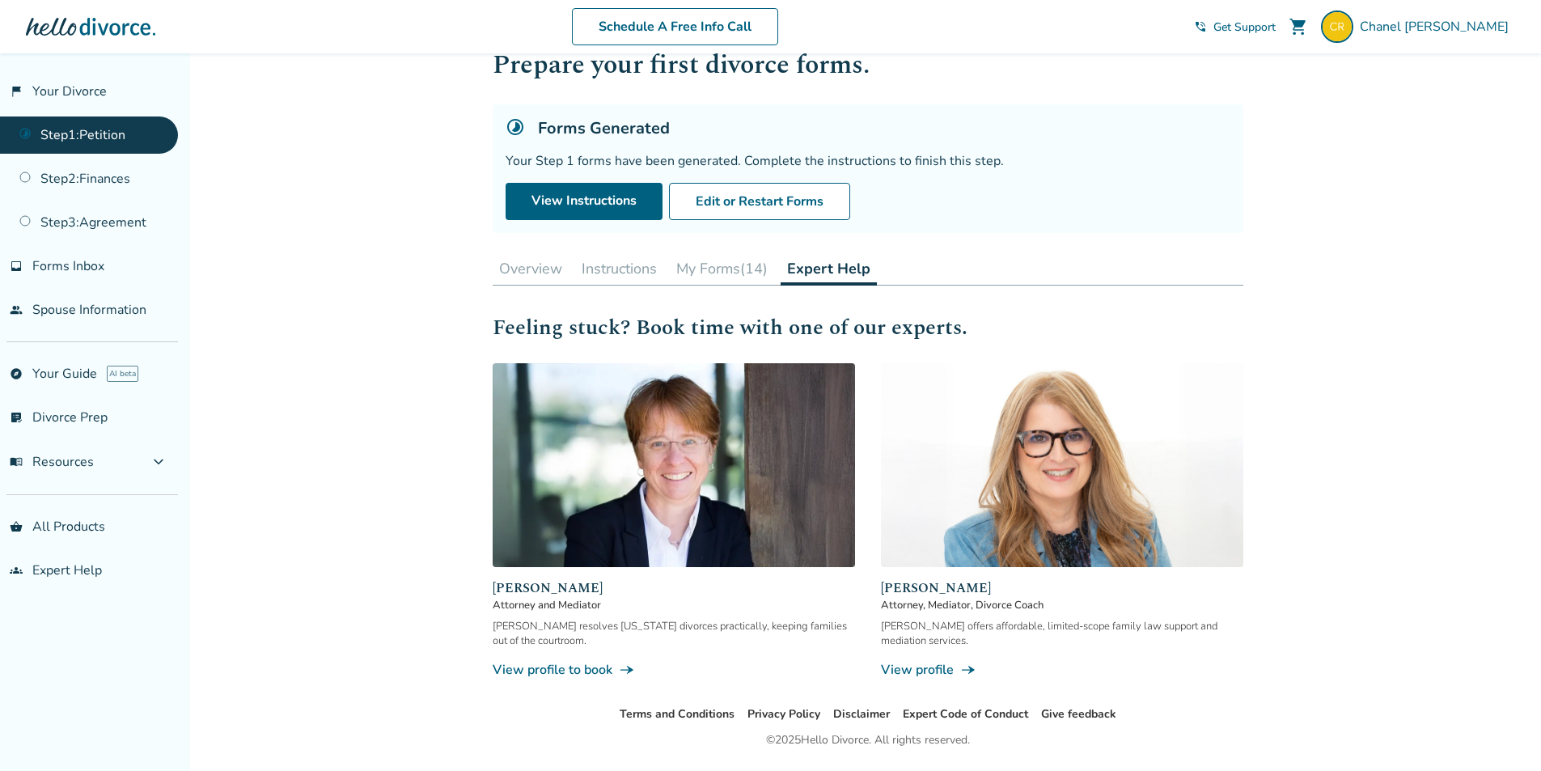
scroll to position [99, 0]
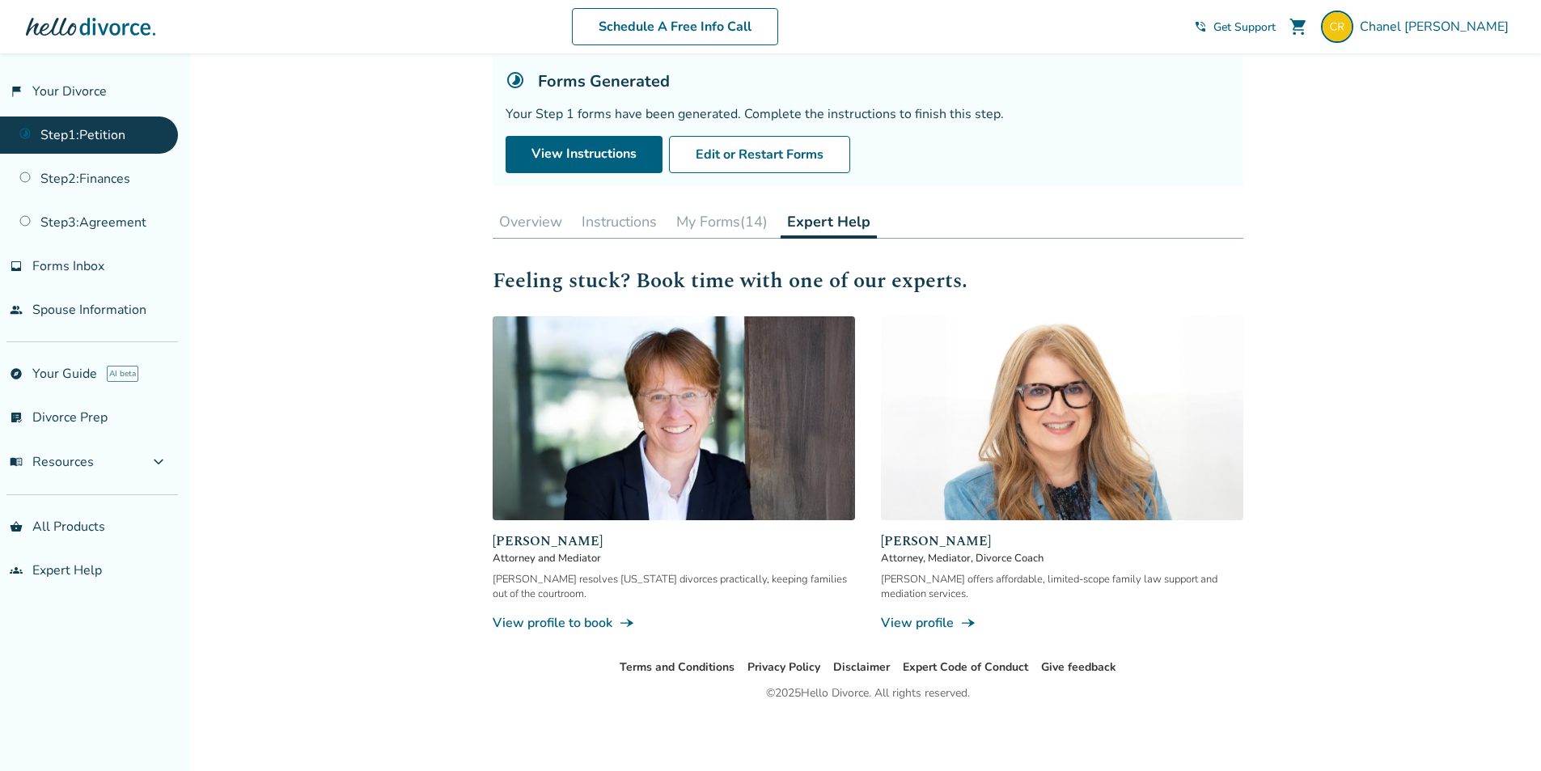
click at [635, 222] on button "Instructions" at bounding box center [619, 221] width 88 height 32
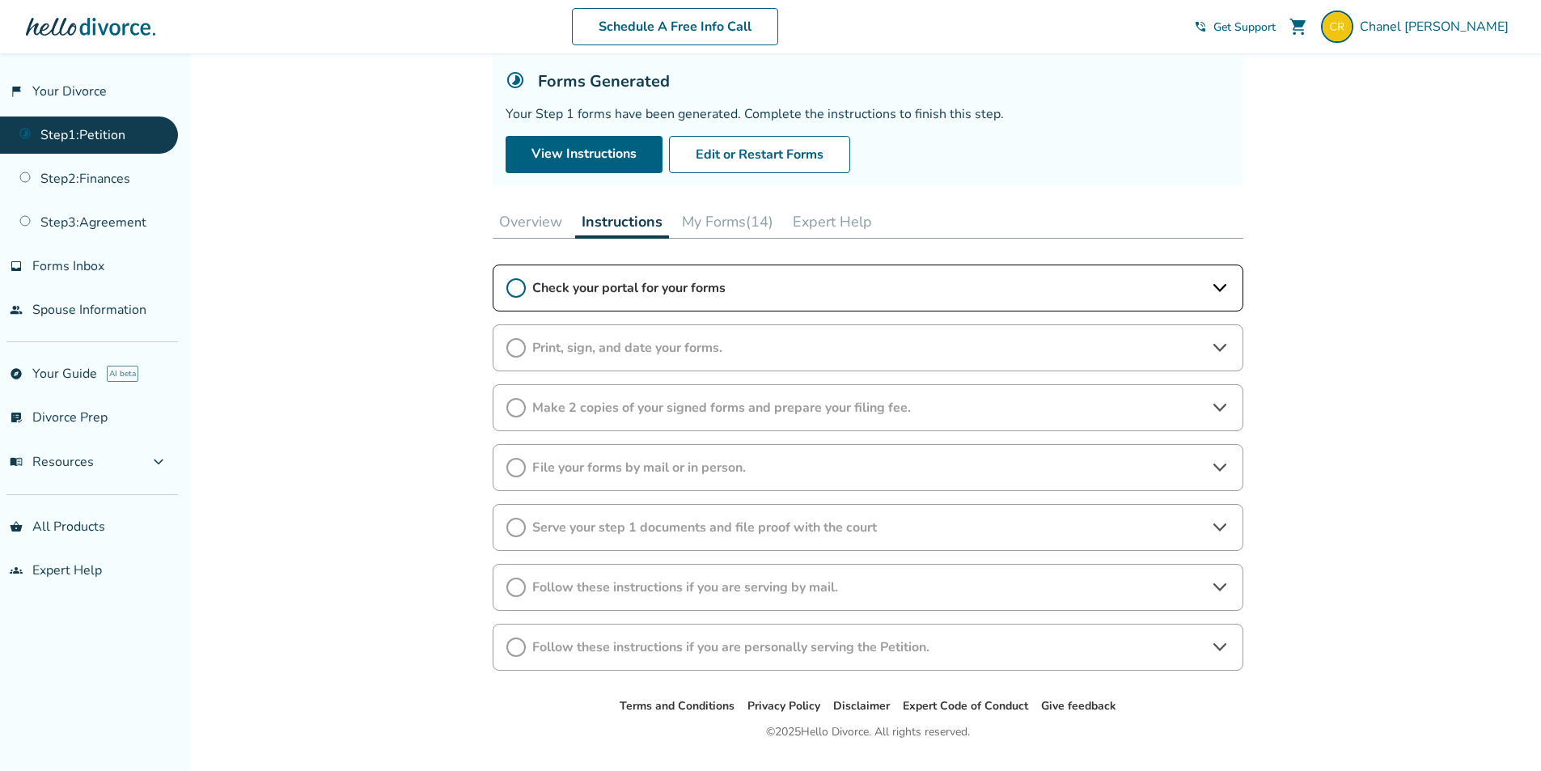
click at [759, 288] on span "Check your portal for your forms" at bounding box center [867, 288] width 671 height 18
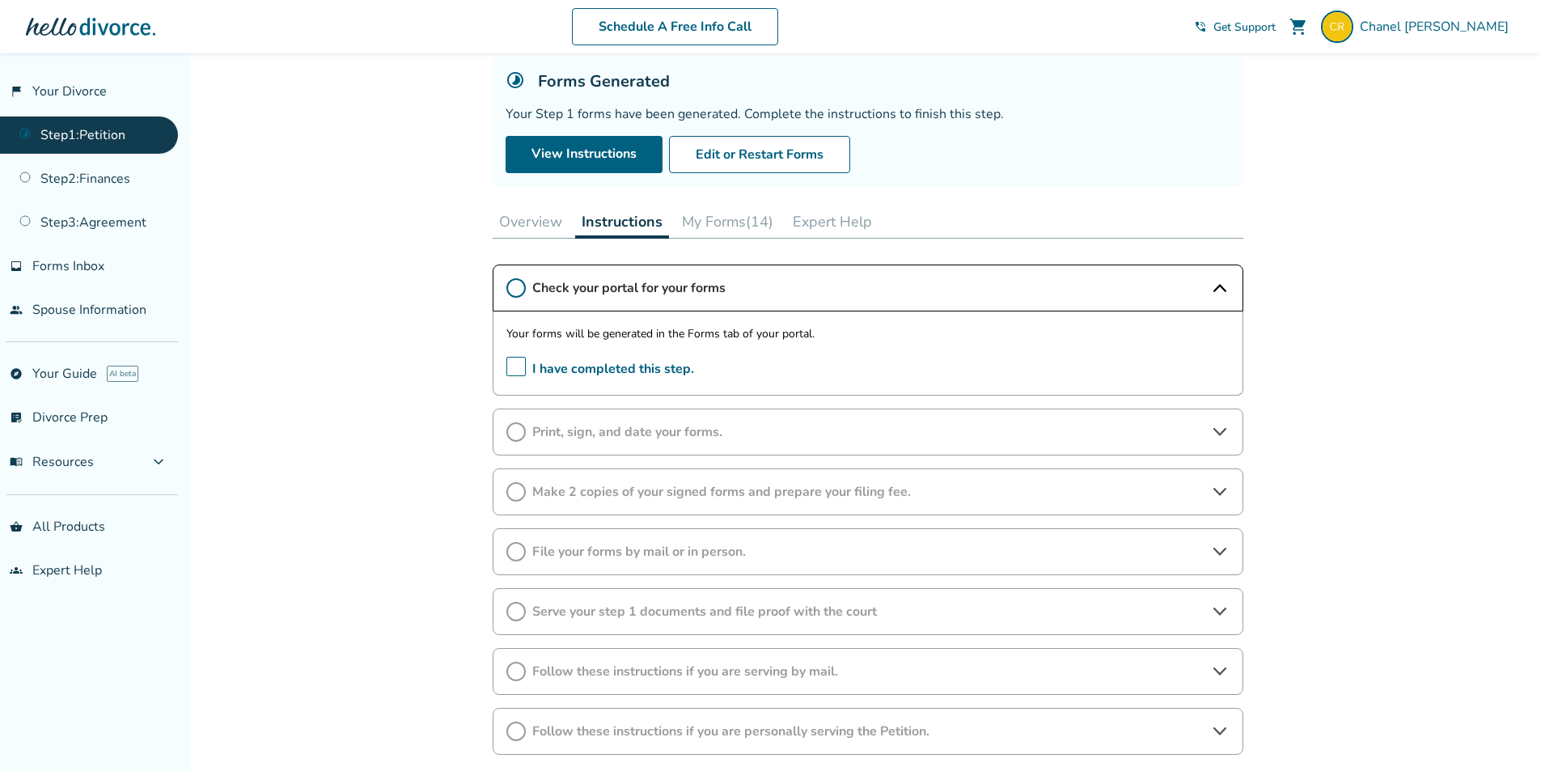
click at [602, 371] on span "I have completed this step." at bounding box center [600, 369] width 188 height 25
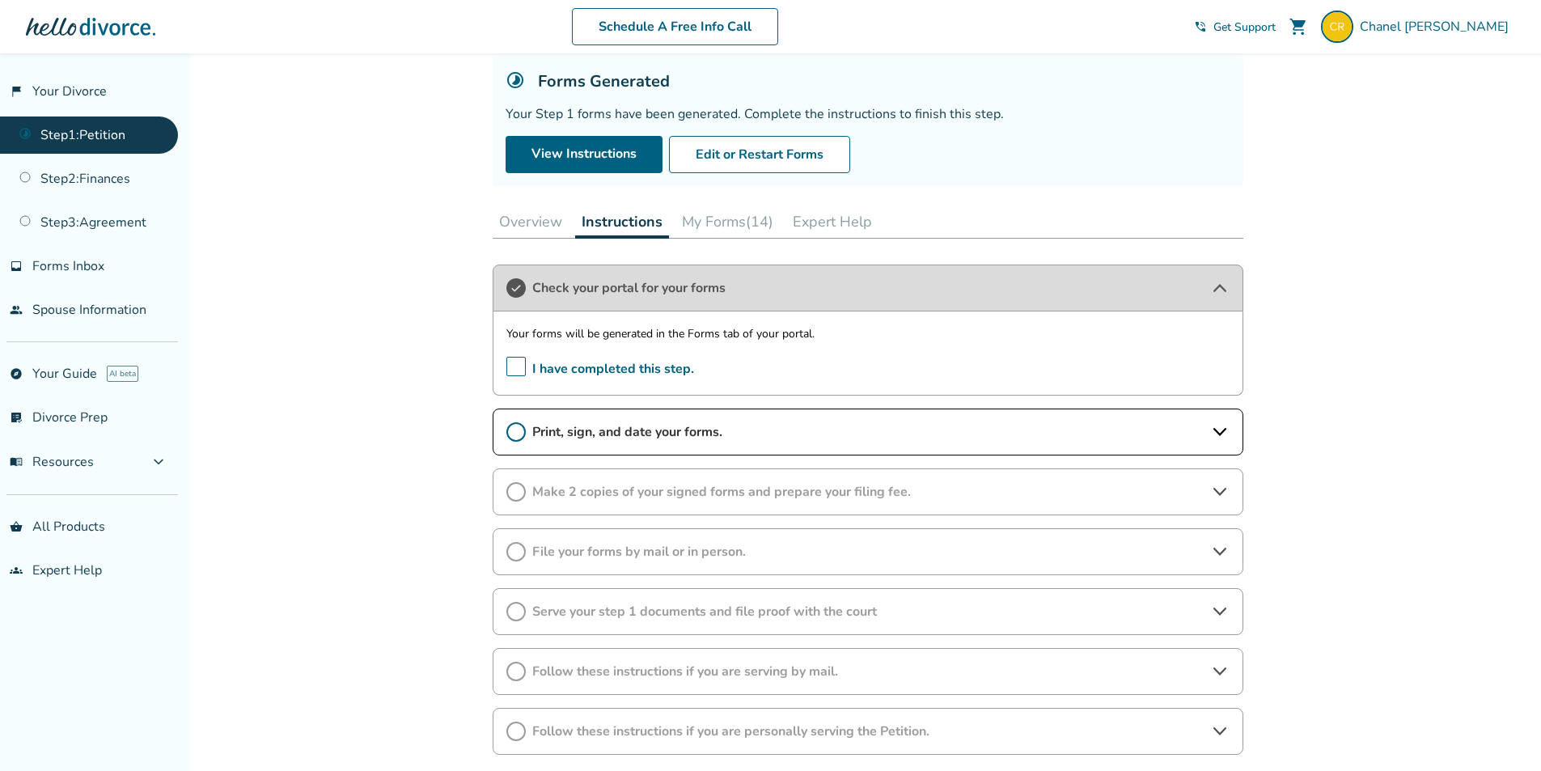
click at [677, 437] on span "Print, sign, and date your forms." at bounding box center [867, 432] width 671 height 18
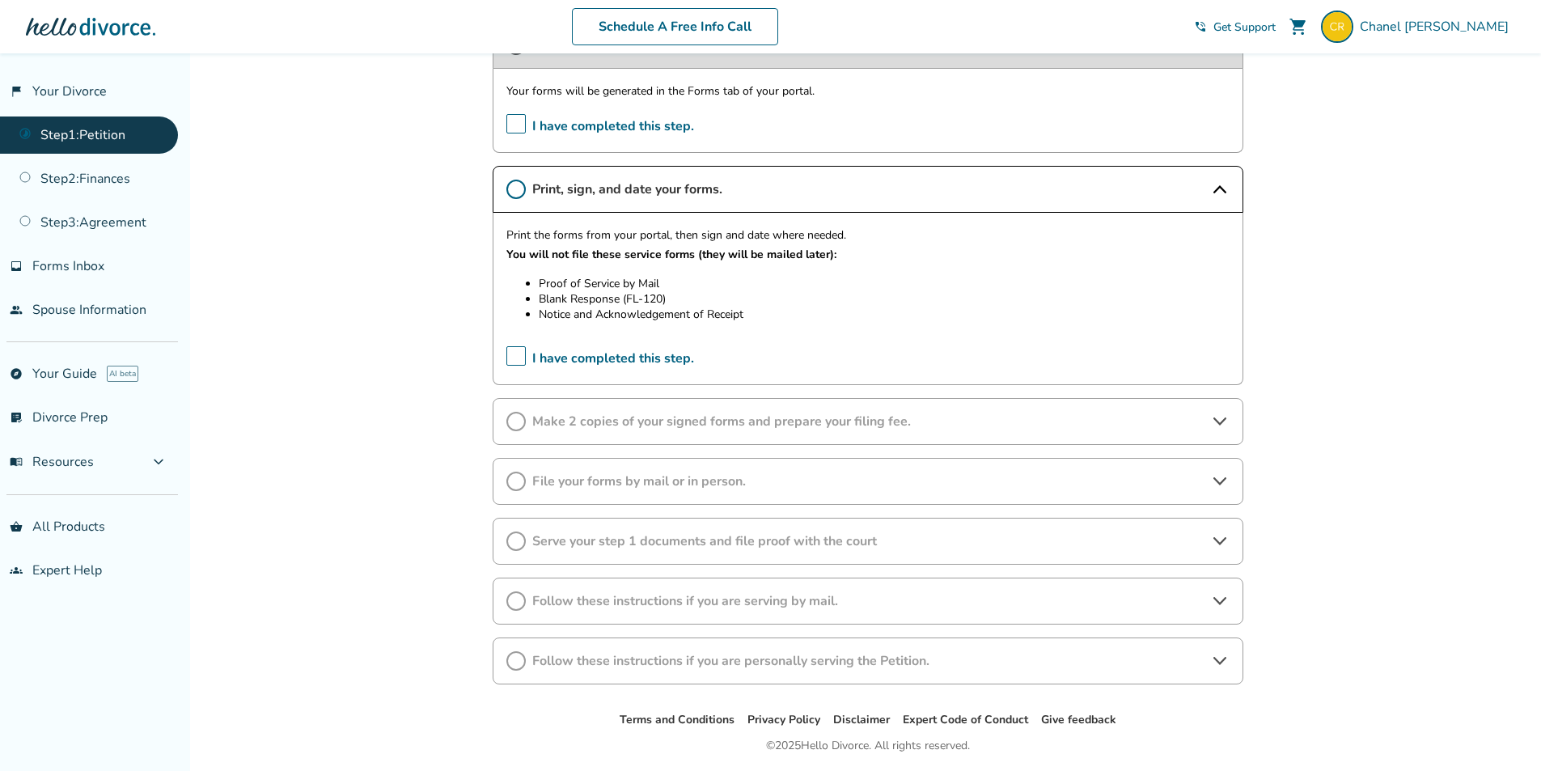
scroll to position [394, 0]
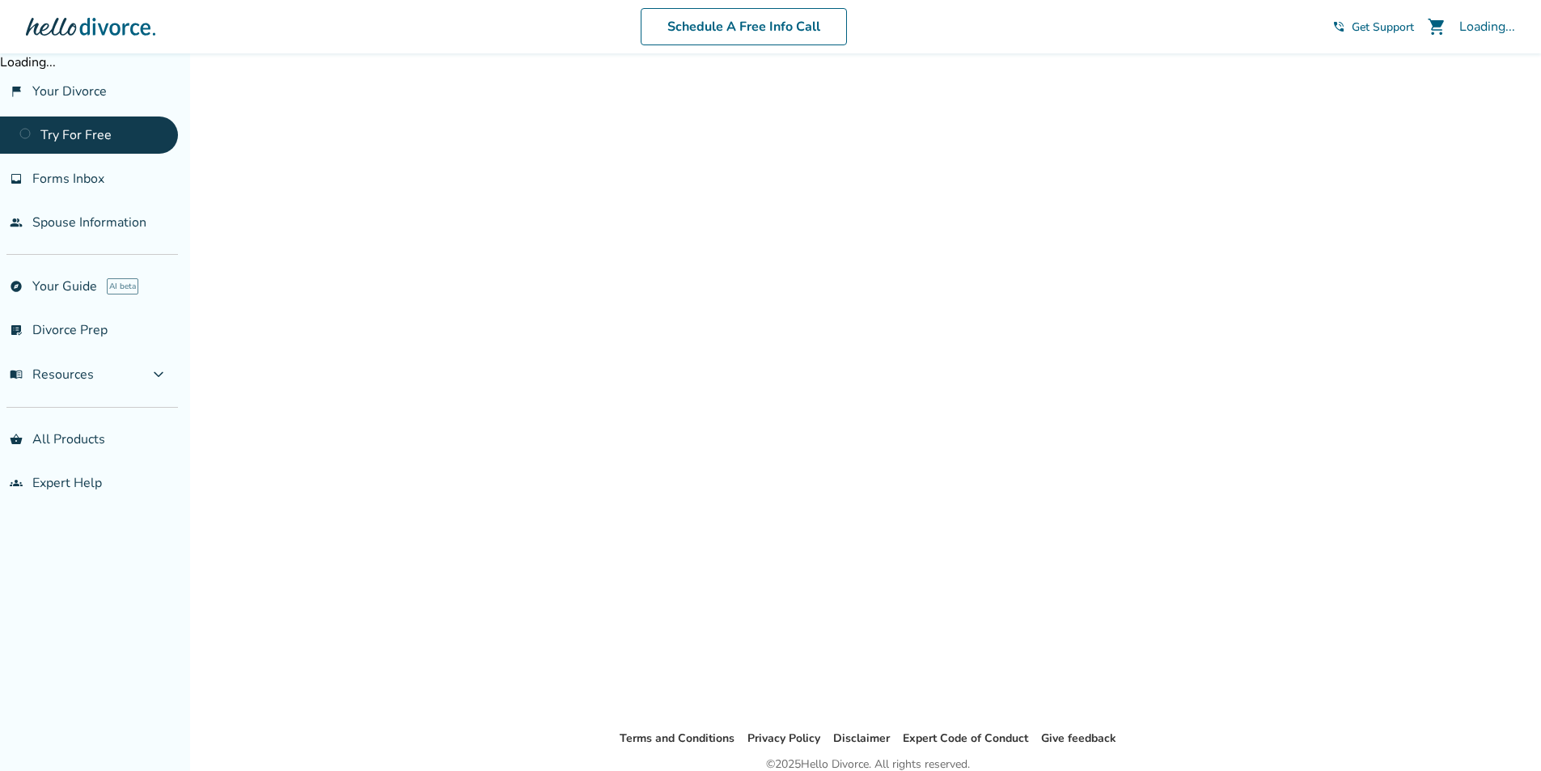
scroll to position [53, 0]
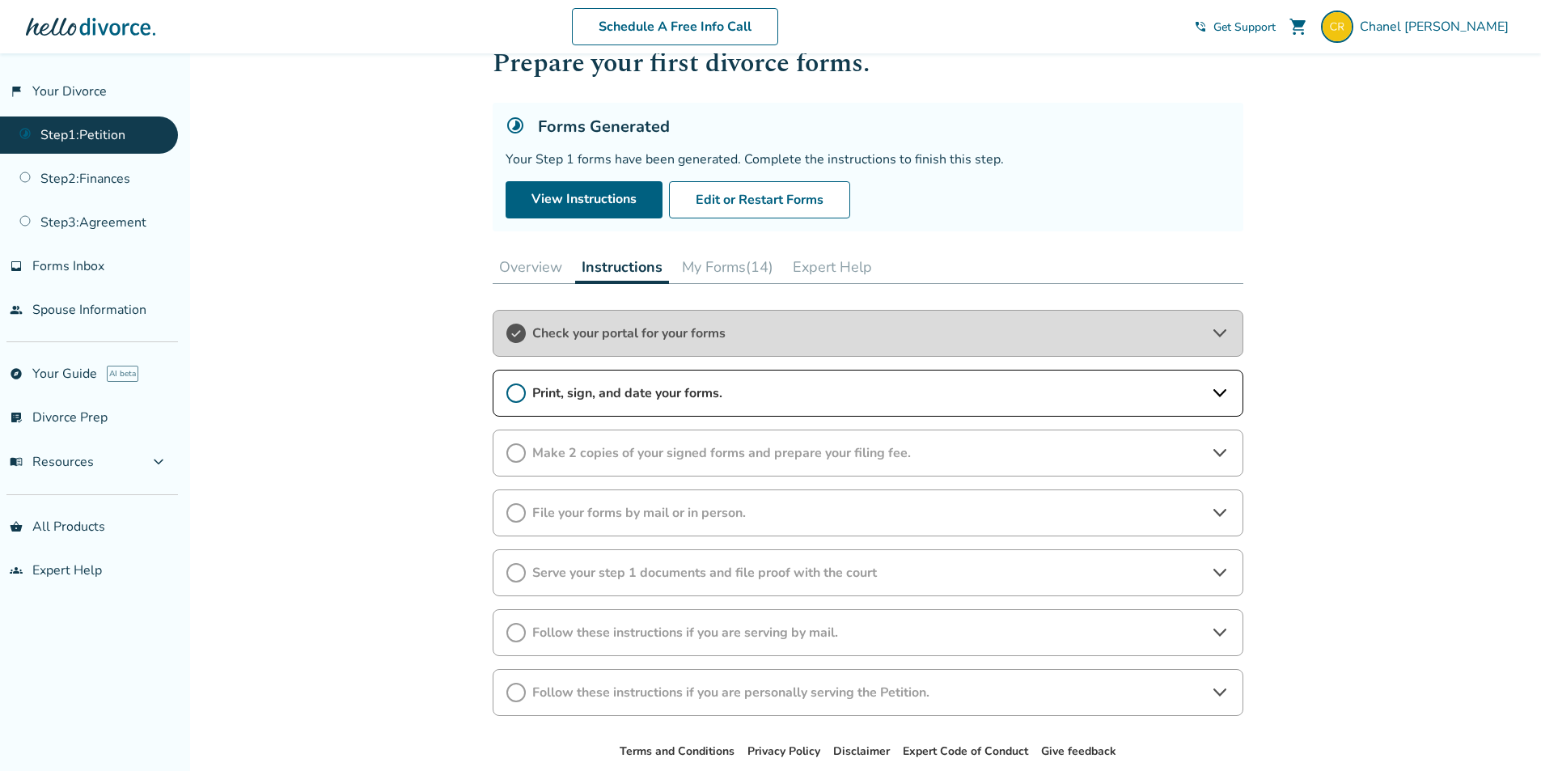
click at [618, 389] on span "Print, sign, and date your forms." at bounding box center [867, 393] width 671 height 18
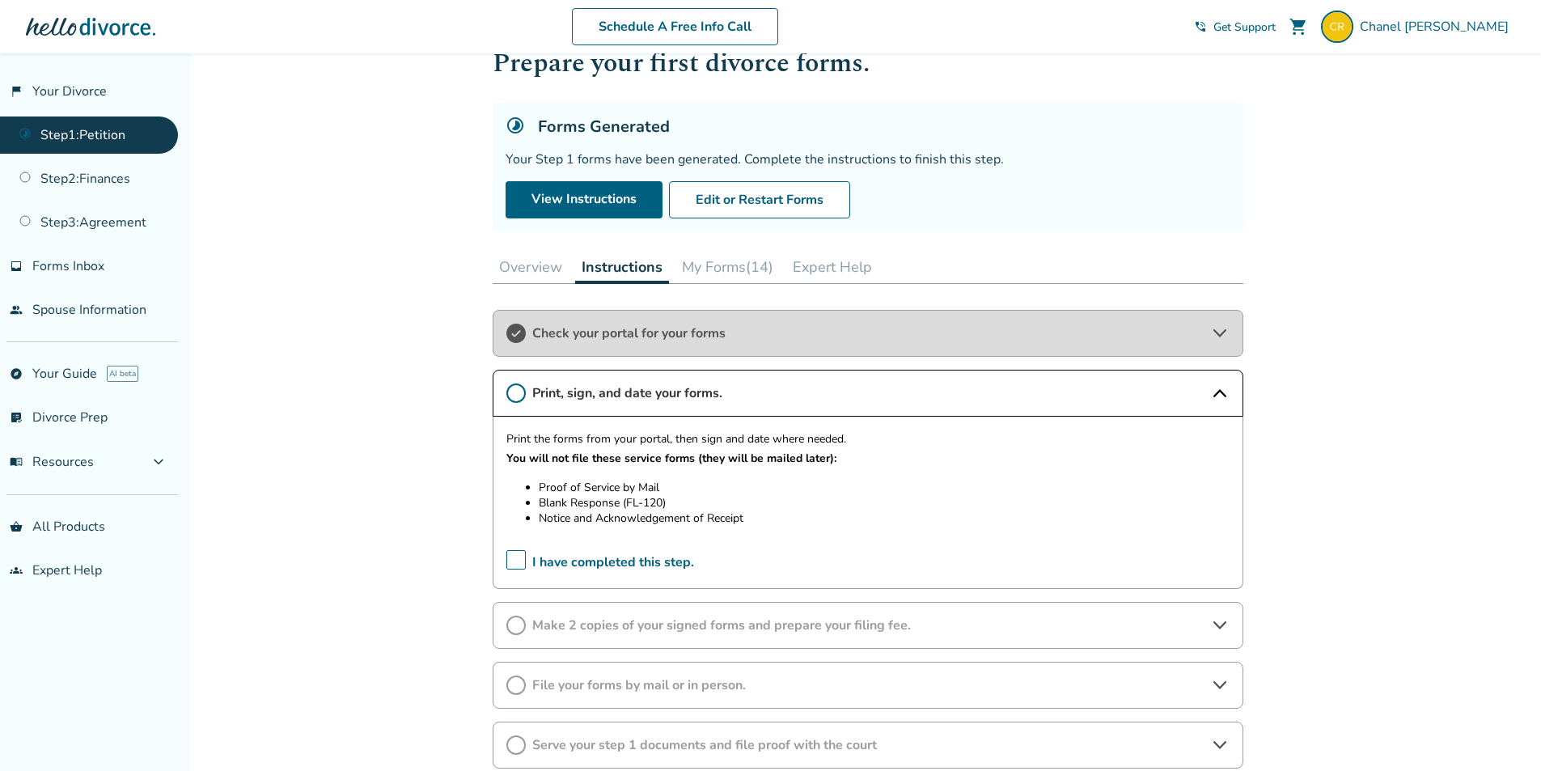
click at [519, 550] on span "I have completed this step." at bounding box center [600, 562] width 188 height 25
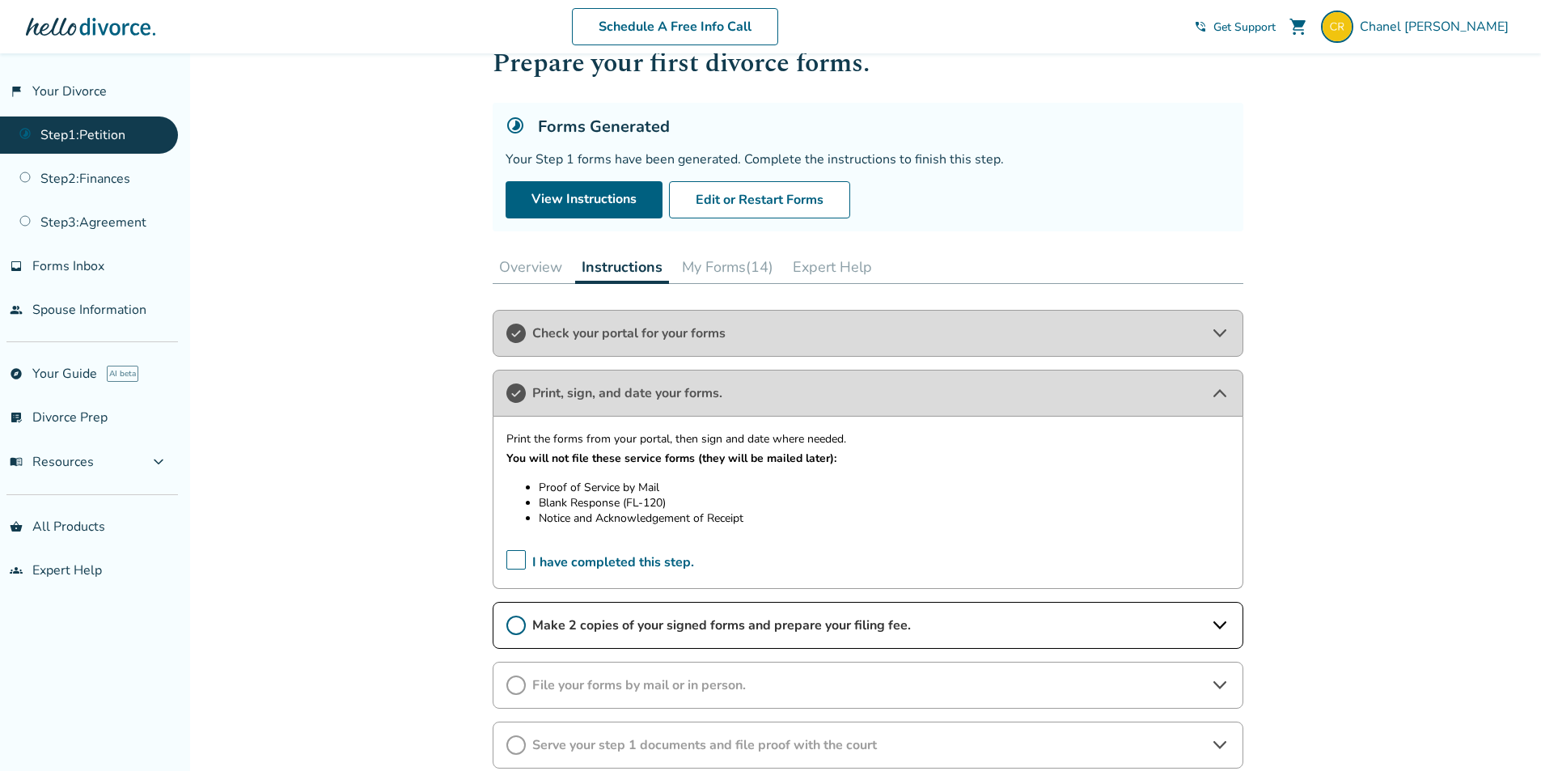
click at [930, 623] on span "Make 2 copies of your signed forms and prepare your filing fee." at bounding box center [867, 625] width 671 height 18
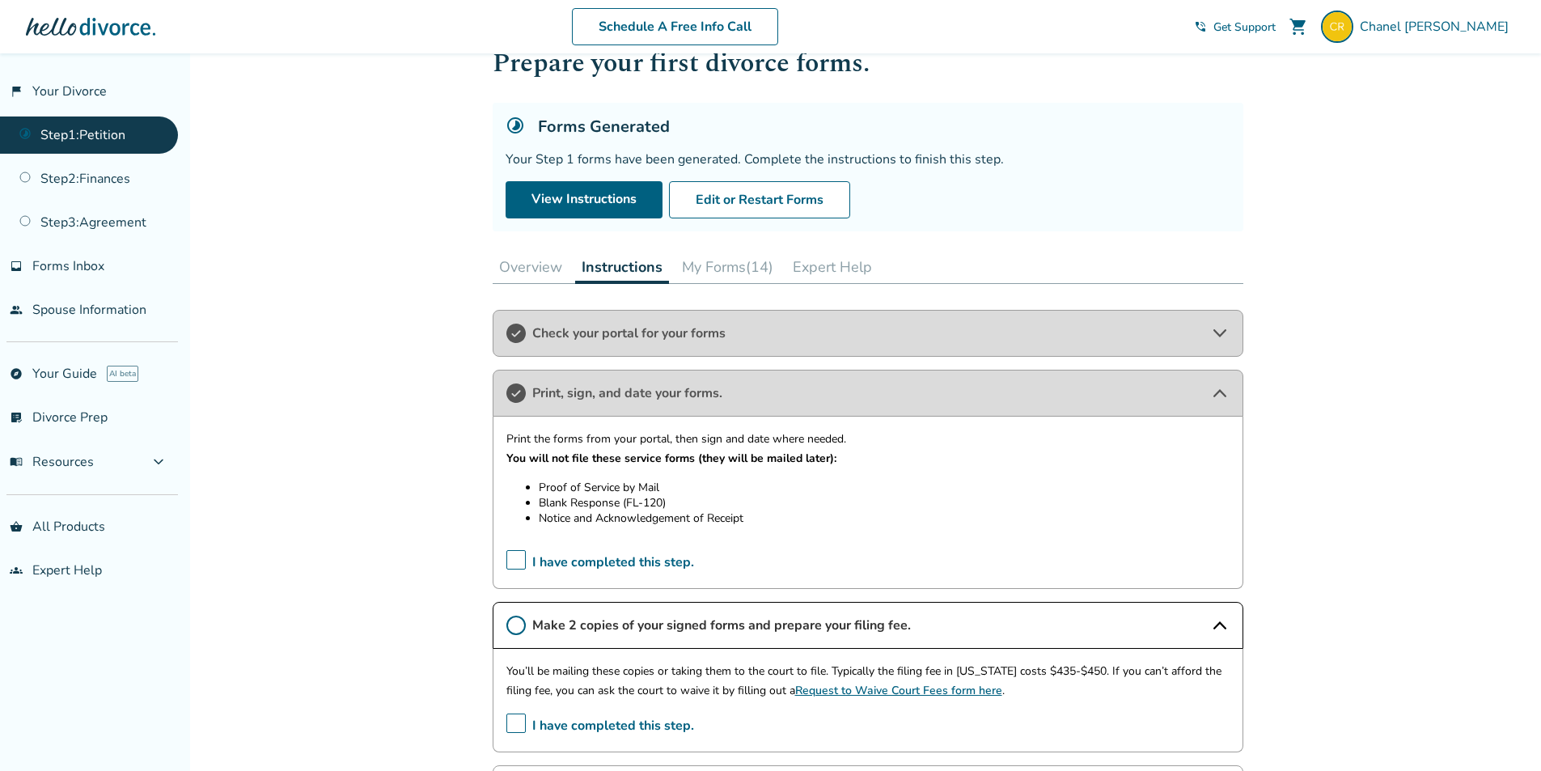
scroll to position [215, 0]
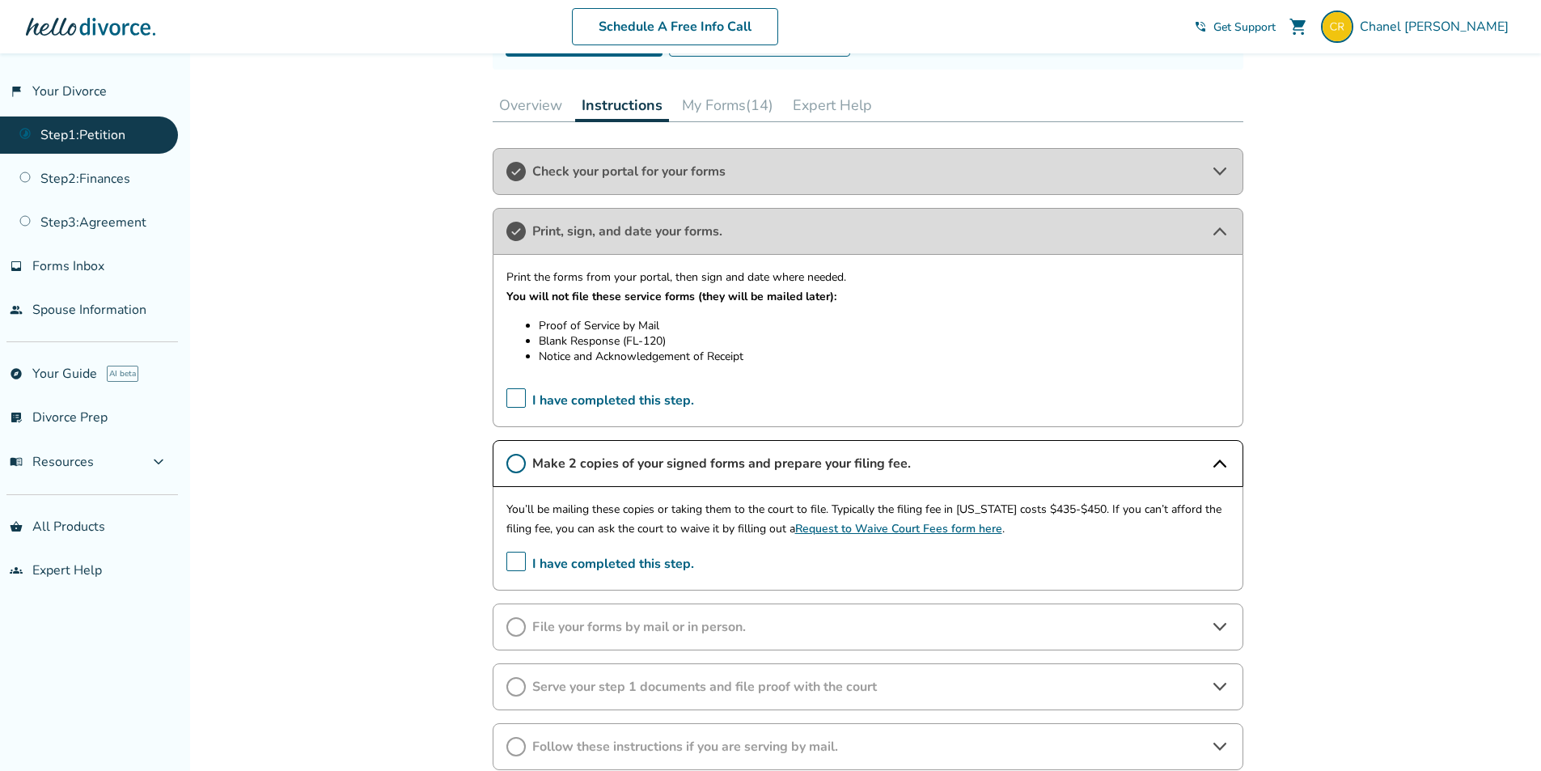
click at [512, 564] on span "I have completed this step." at bounding box center [600, 564] width 188 height 25
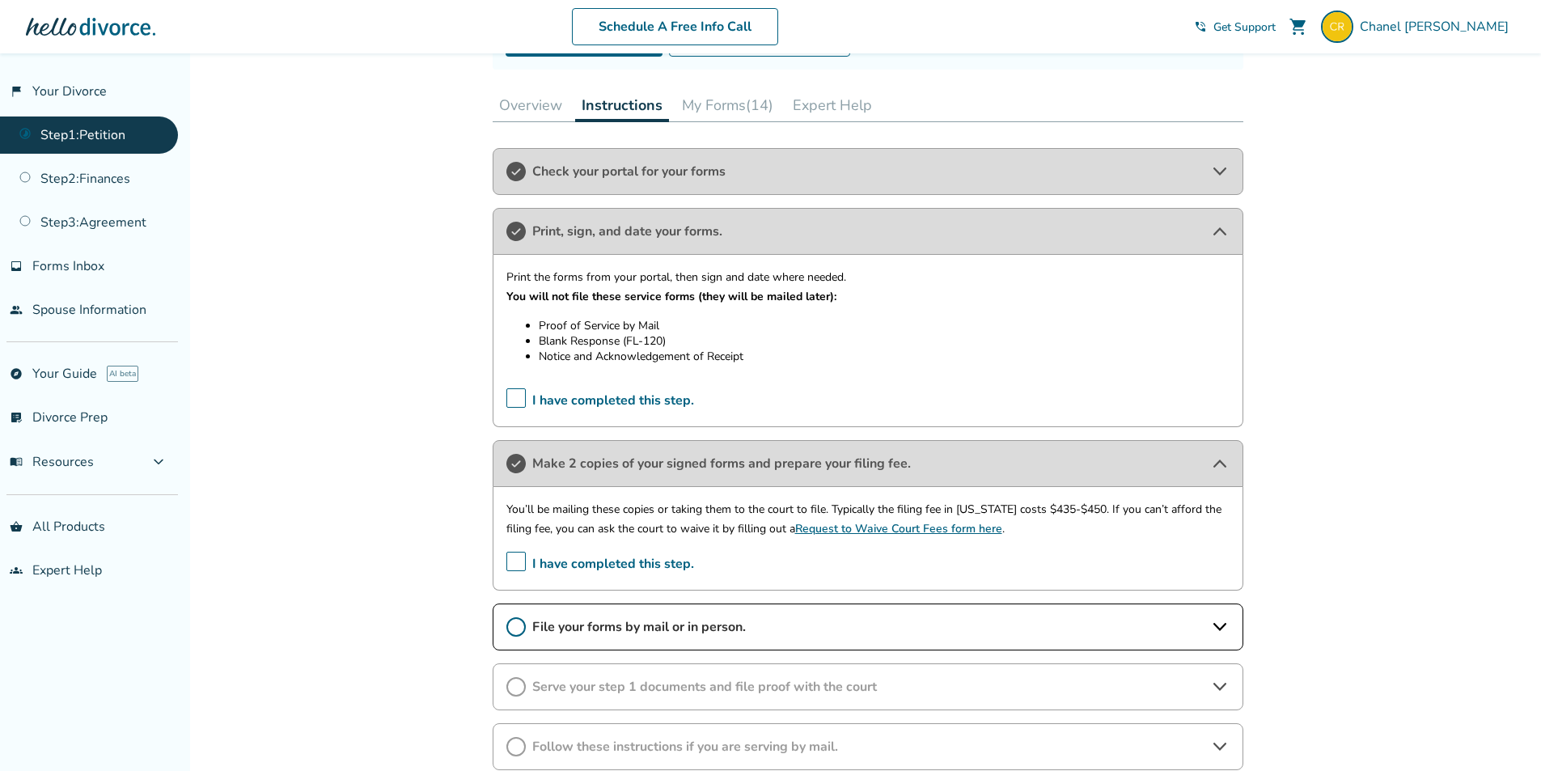
scroll to position [413, 0]
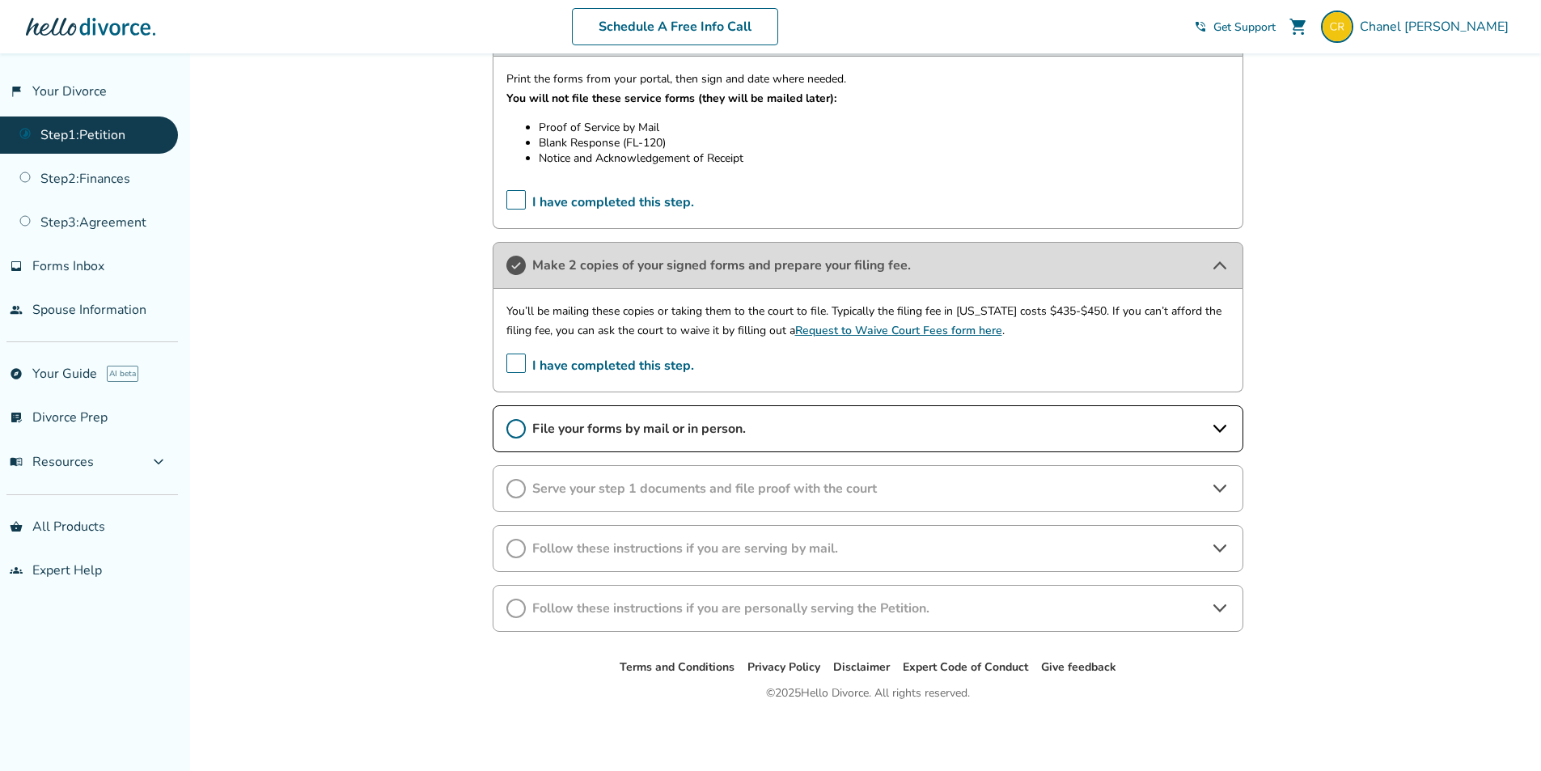
click at [725, 440] on div "File your forms by mail or in person." at bounding box center [867, 428] width 750 height 47
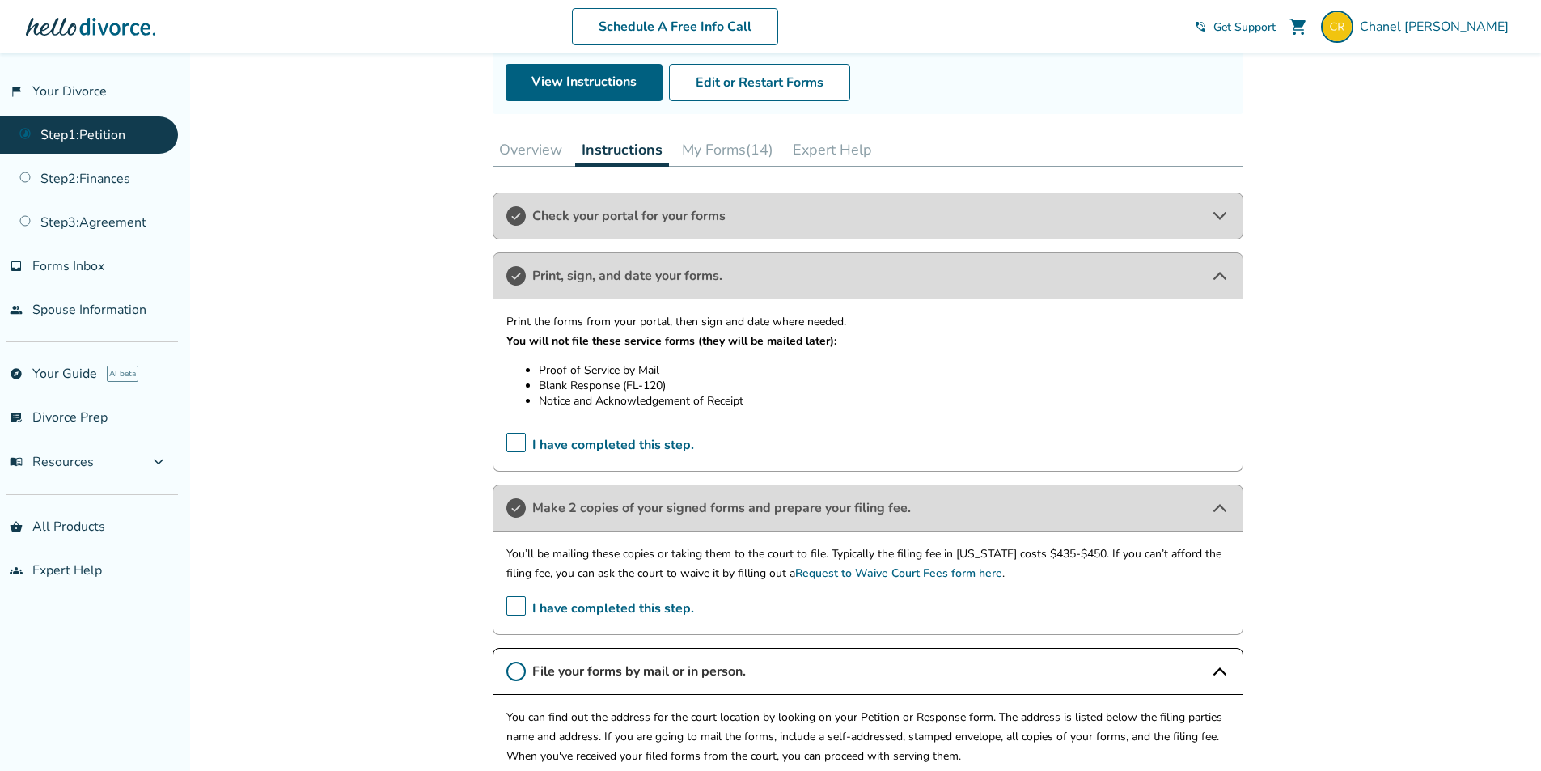
scroll to position [0, 0]
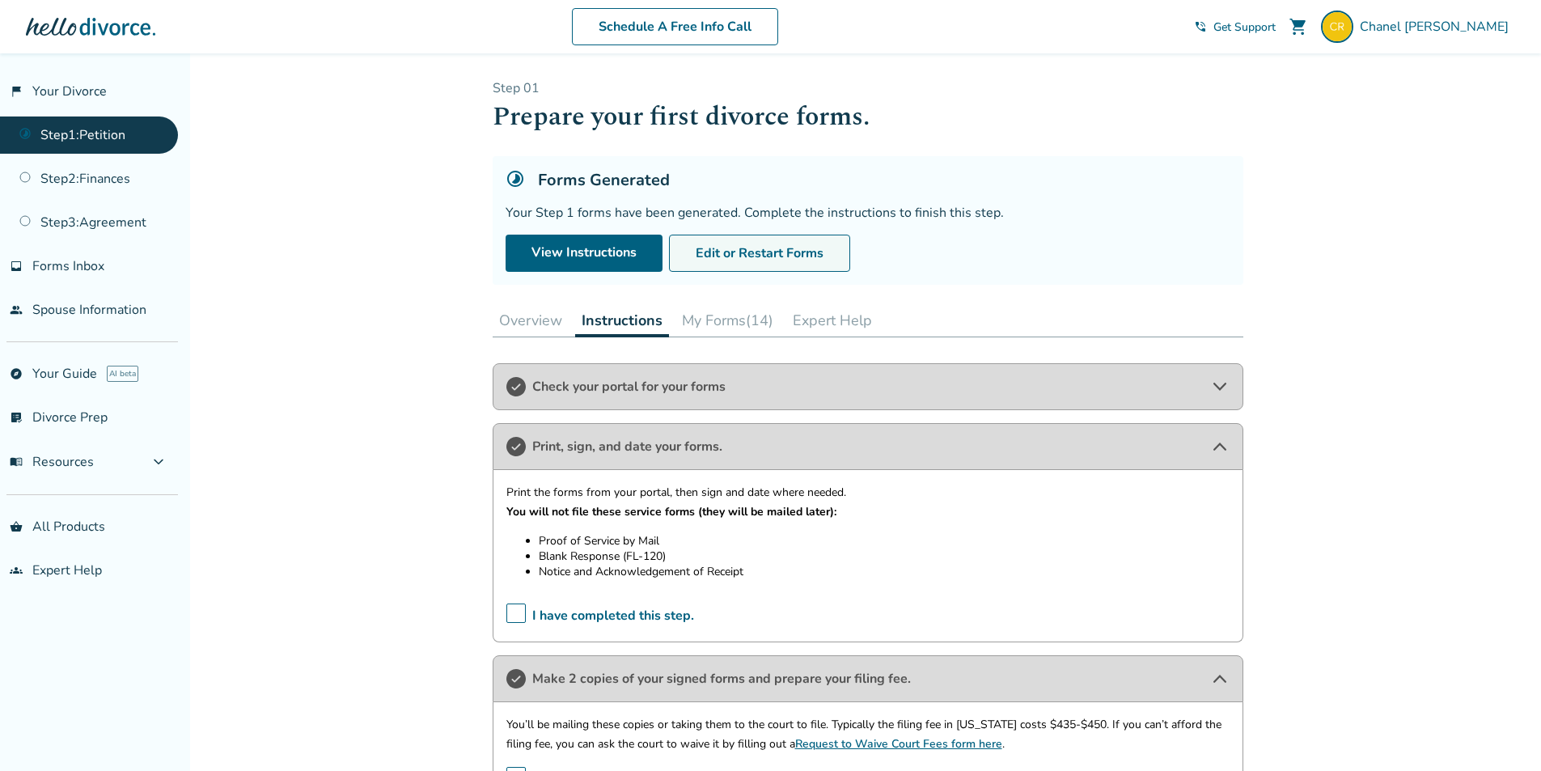
click at [679, 252] on button "Edit or Restart Forms" at bounding box center [759, 253] width 181 height 37
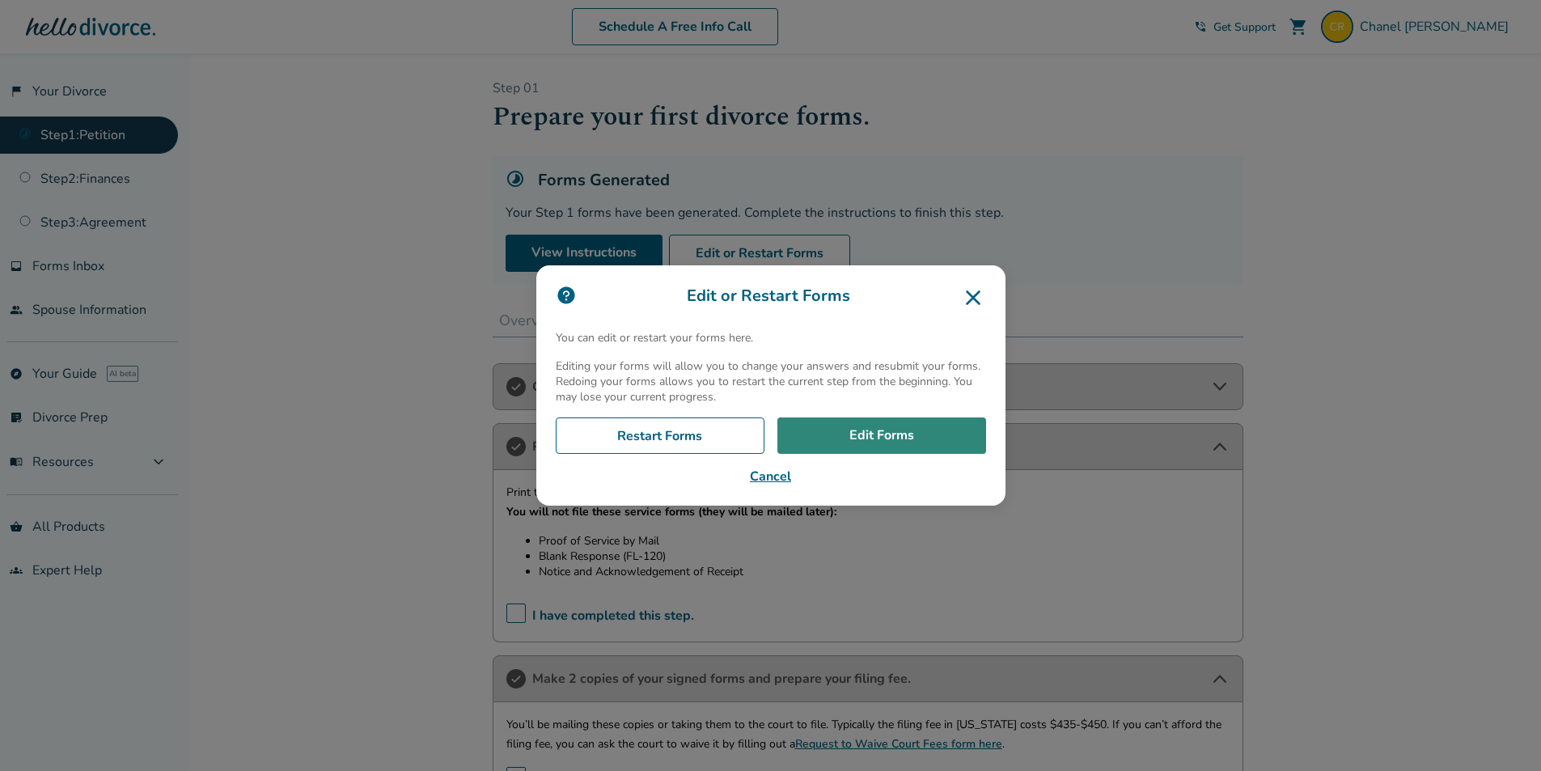
click at [821, 429] on link "Edit Forms" at bounding box center [881, 435] width 209 height 37
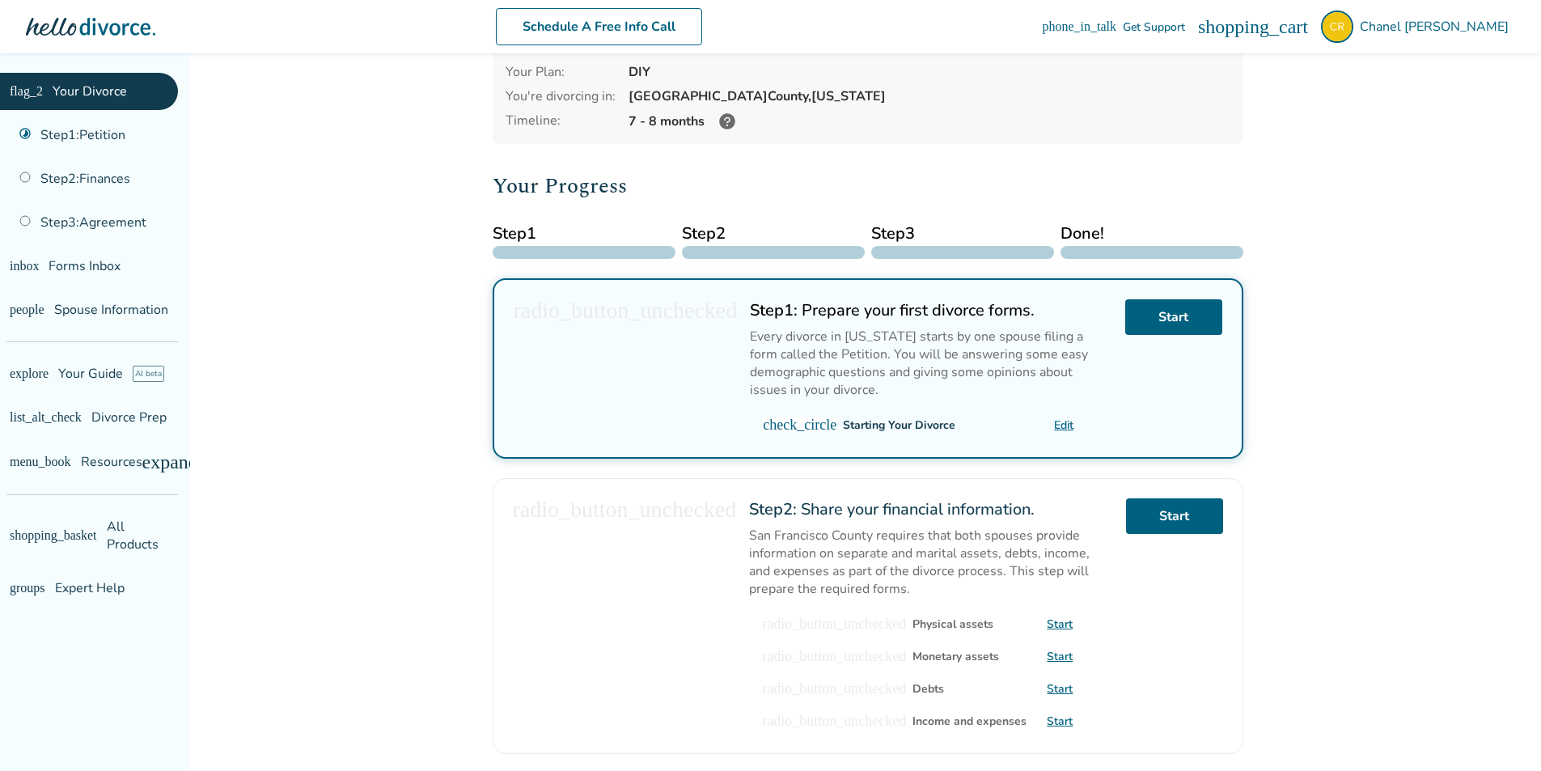
scroll to position [81, 0]
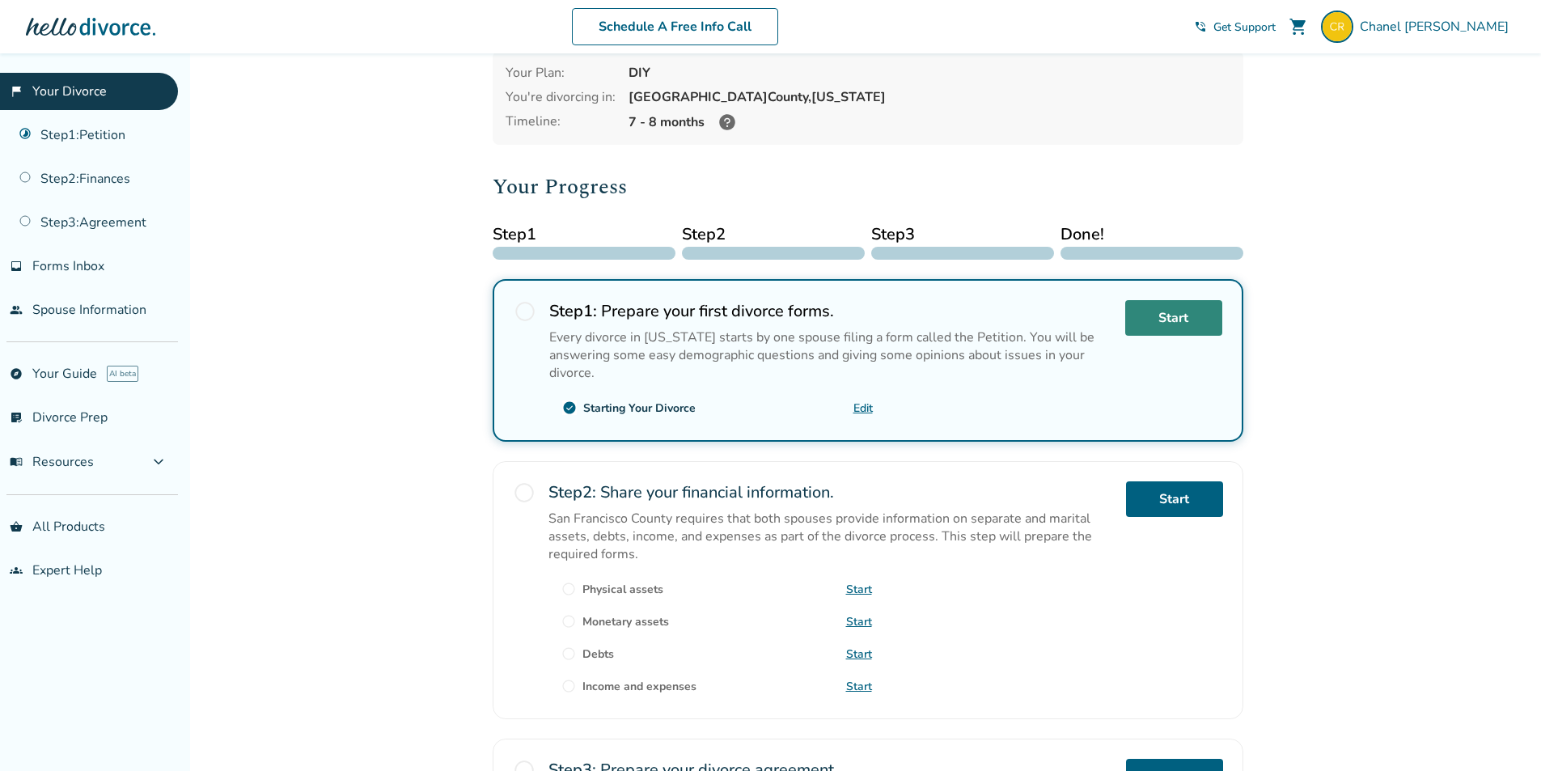
click at [1152, 310] on link "Start" at bounding box center [1173, 318] width 97 height 36
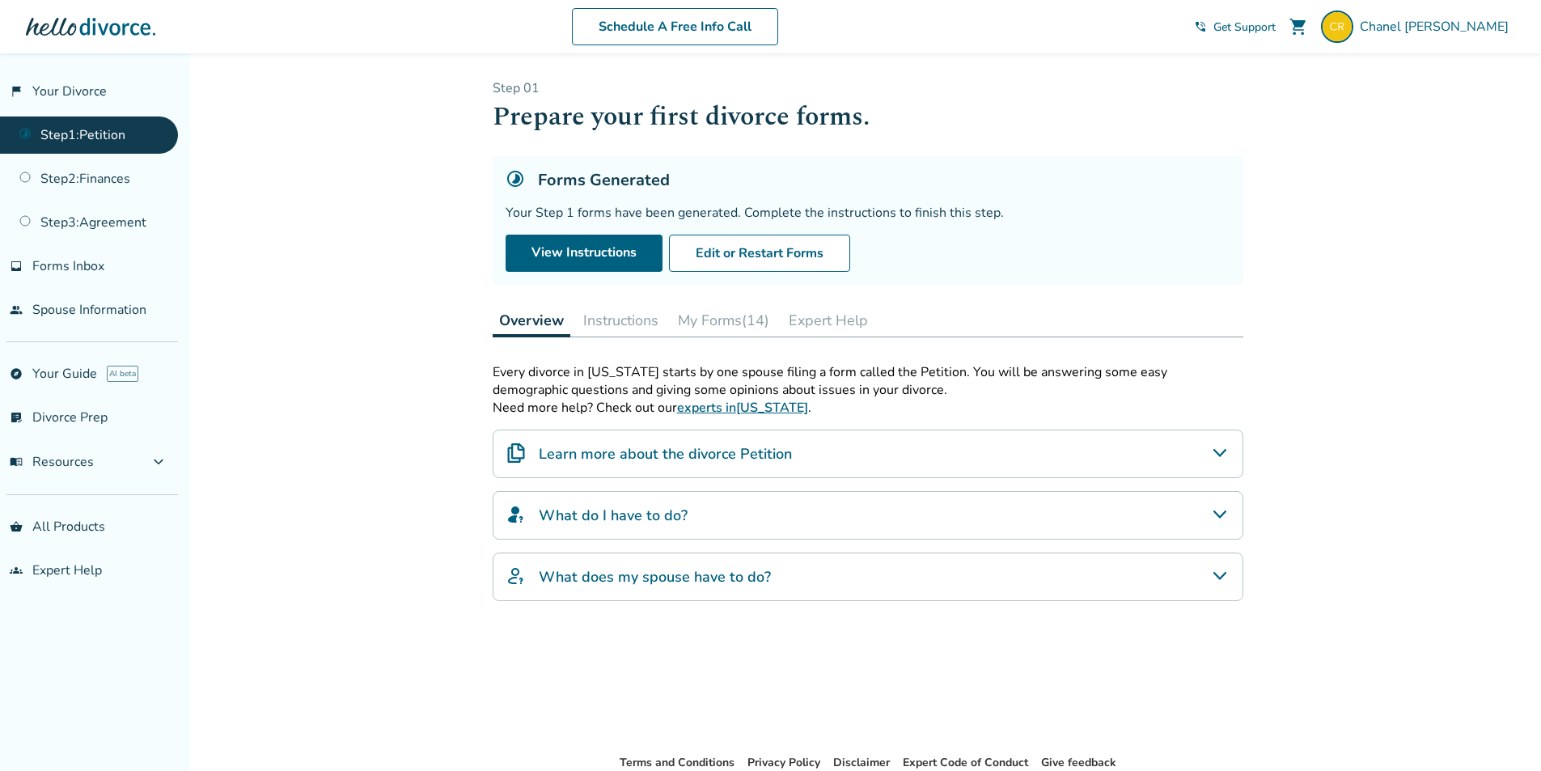
click at [636, 323] on button "Instructions" at bounding box center [621, 320] width 88 height 32
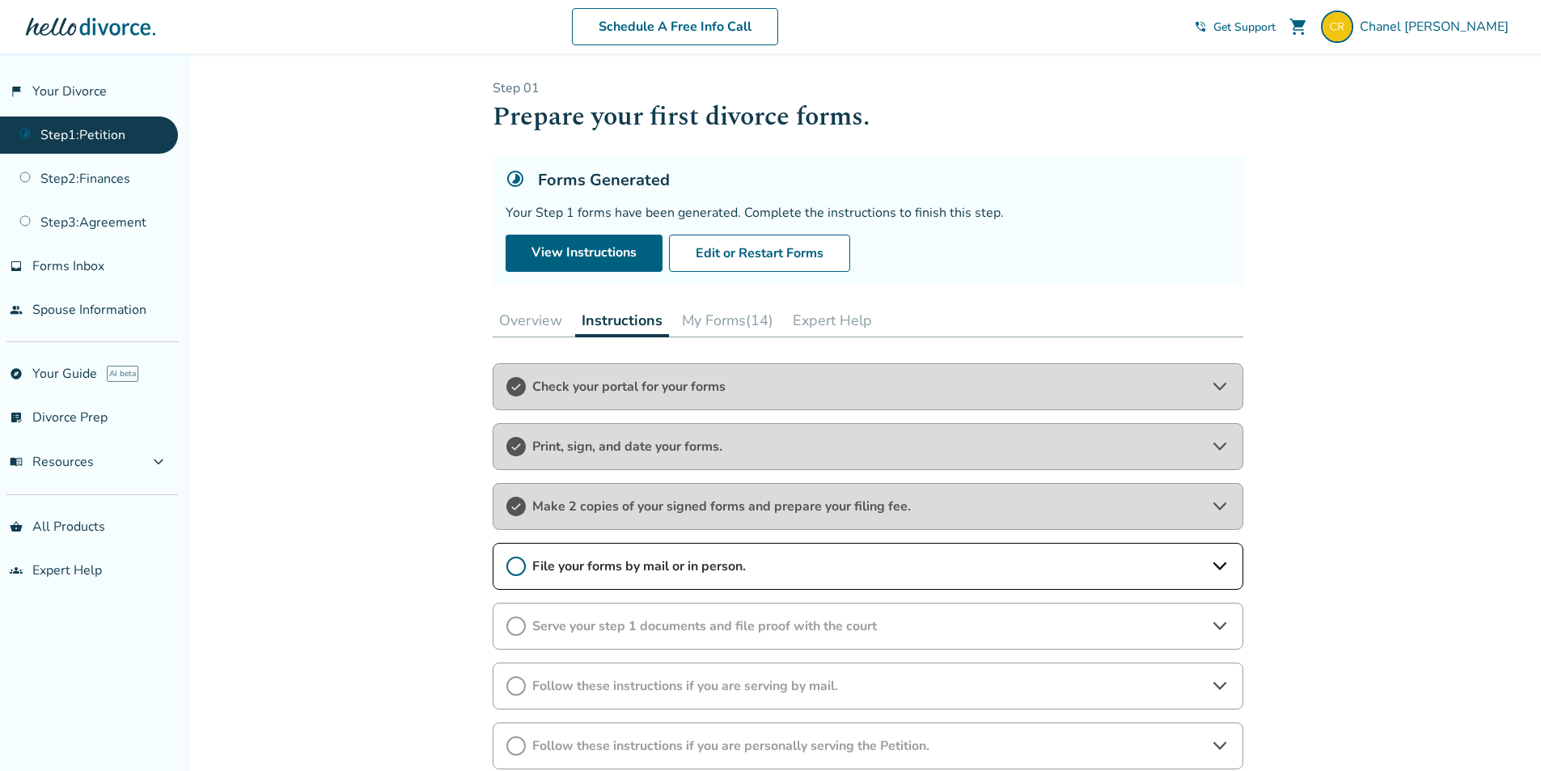
click at [722, 323] on button "My Forms (14)" at bounding box center [727, 320] width 104 height 32
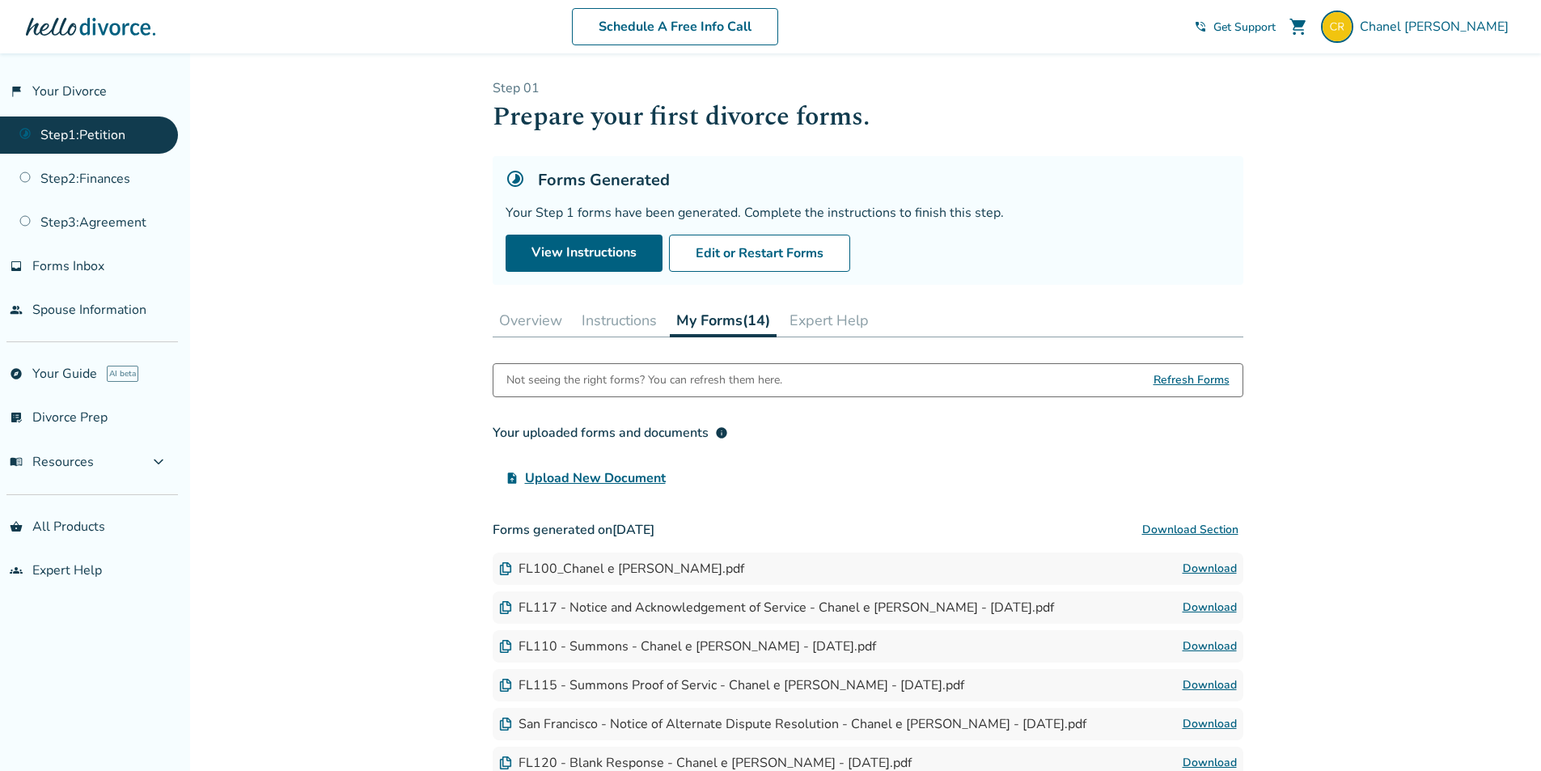
click at [818, 315] on button "Expert Help" at bounding box center [829, 320] width 92 height 32
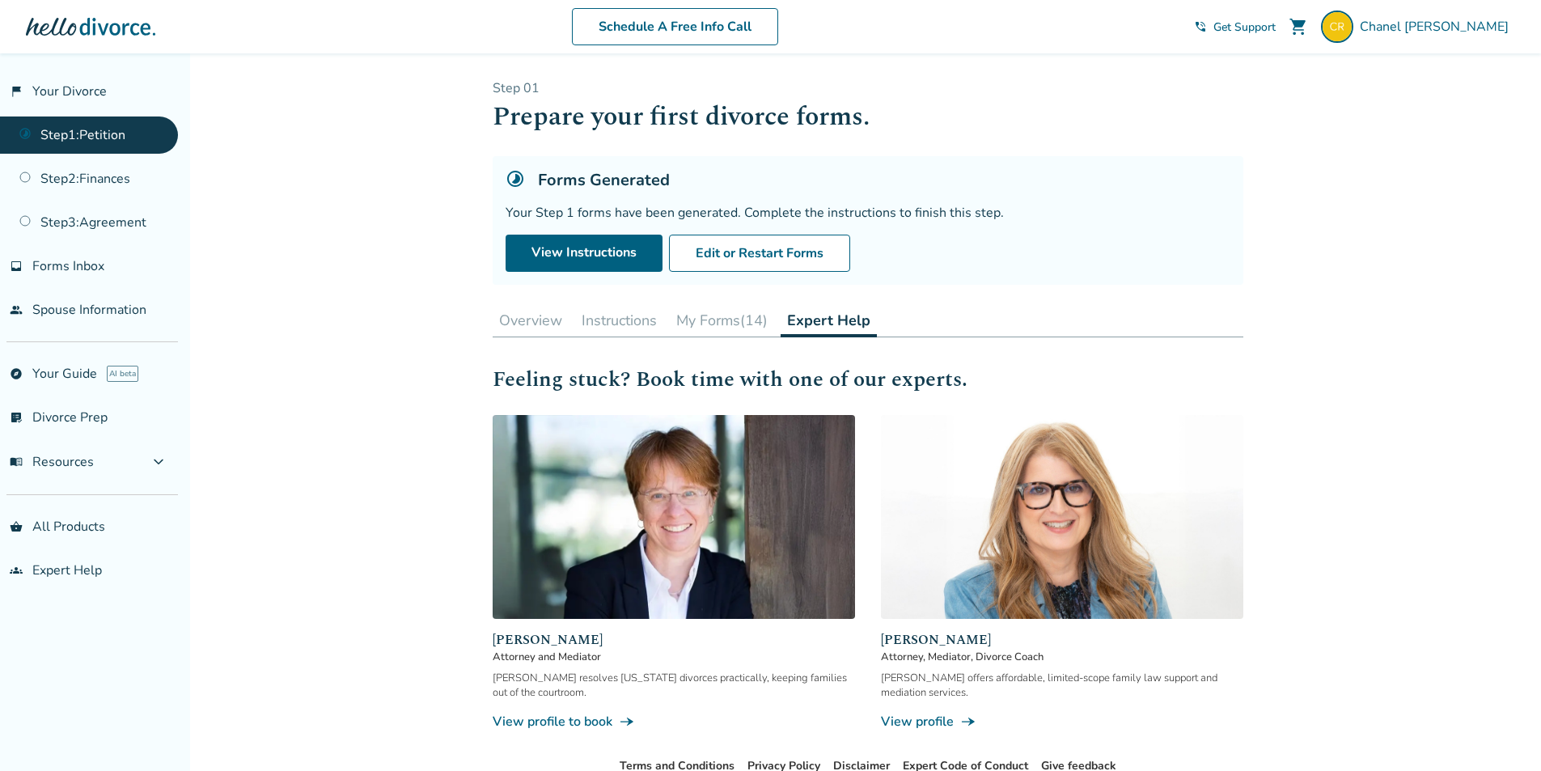
click at [619, 327] on button "Instructions" at bounding box center [619, 320] width 88 height 32
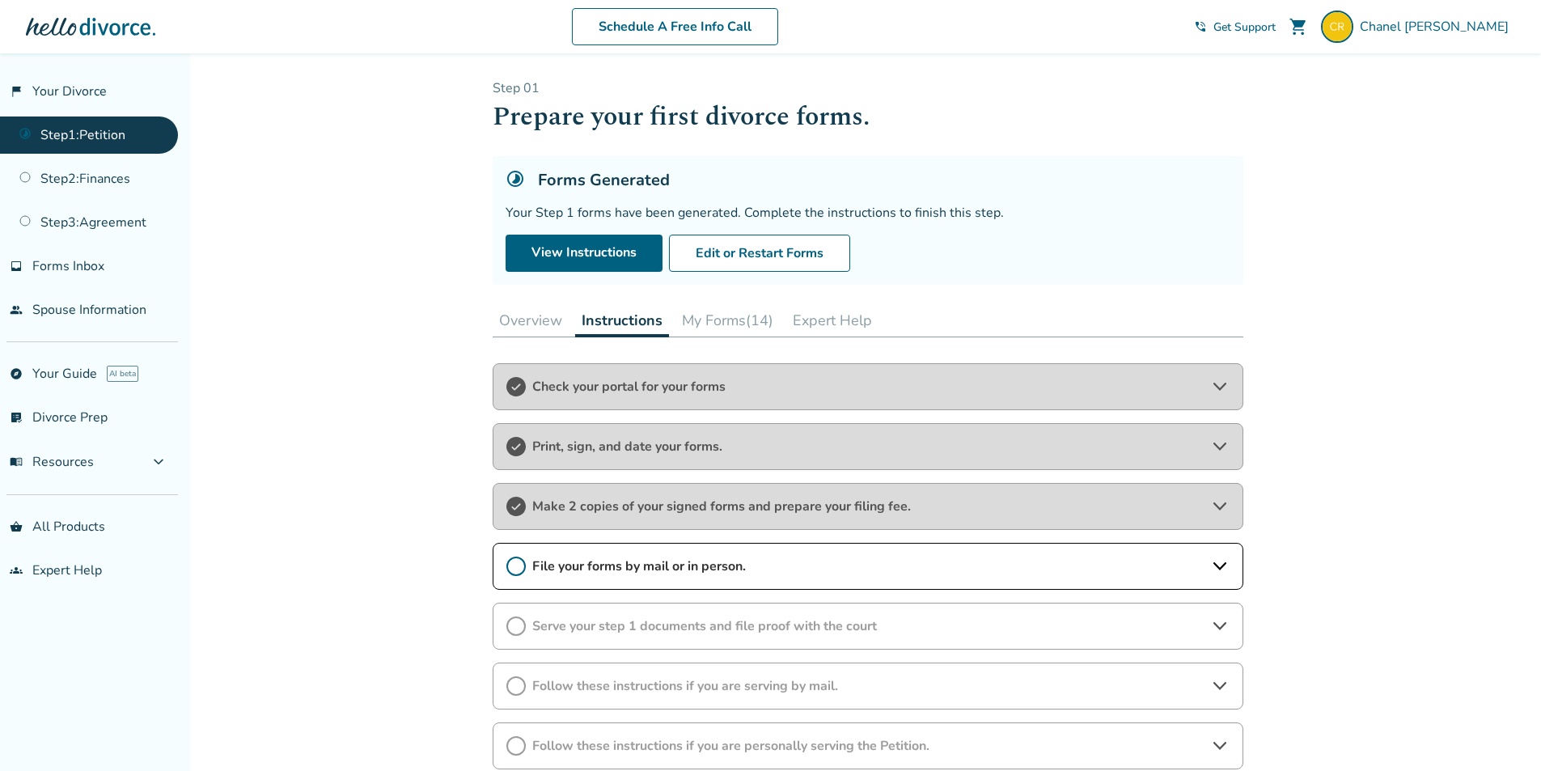
click at [750, 562] on span "File your forms by mail or in person." at bounding box center [867, 566] width 671 height 18
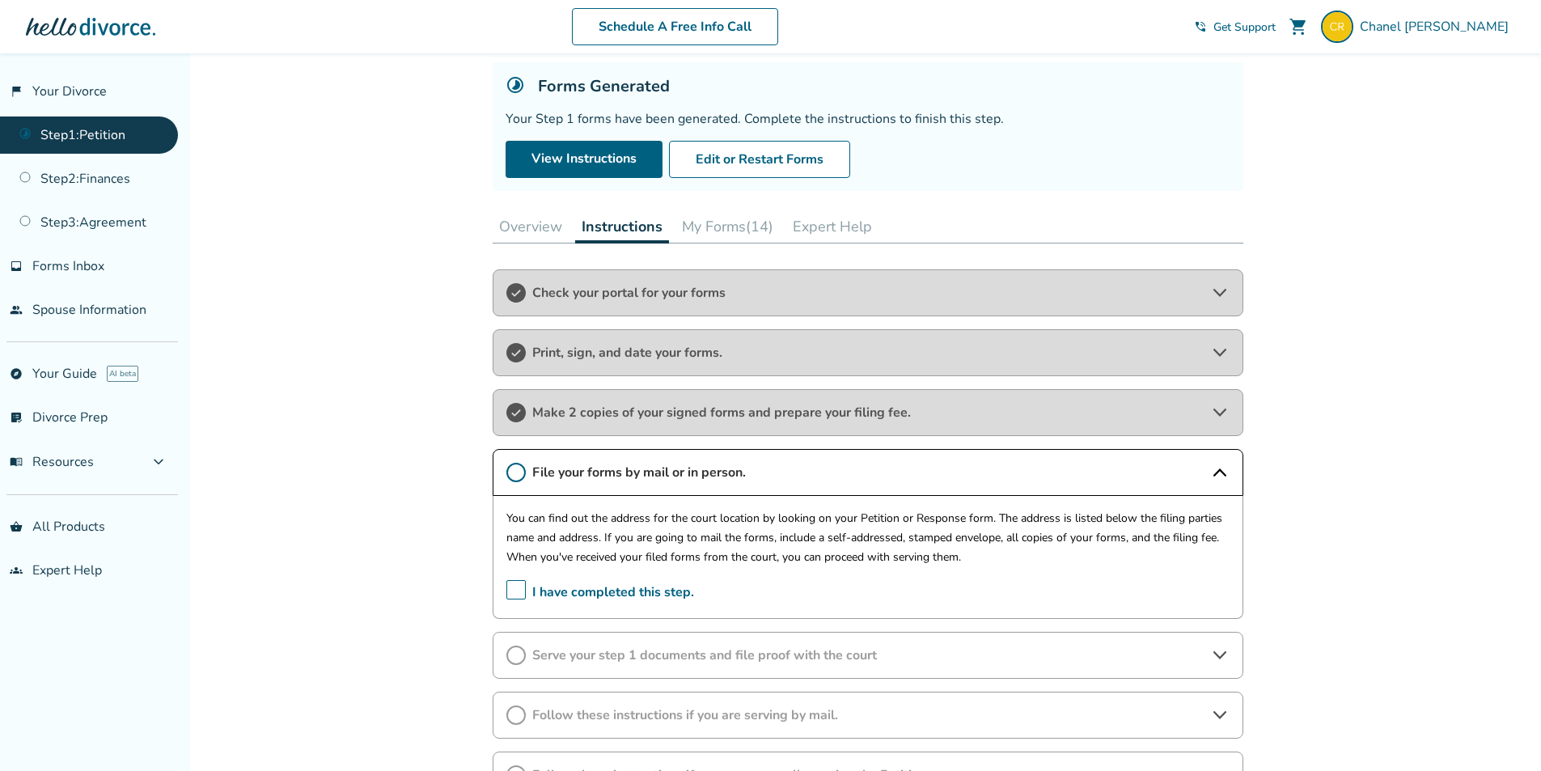
scroll to position [243, 0]
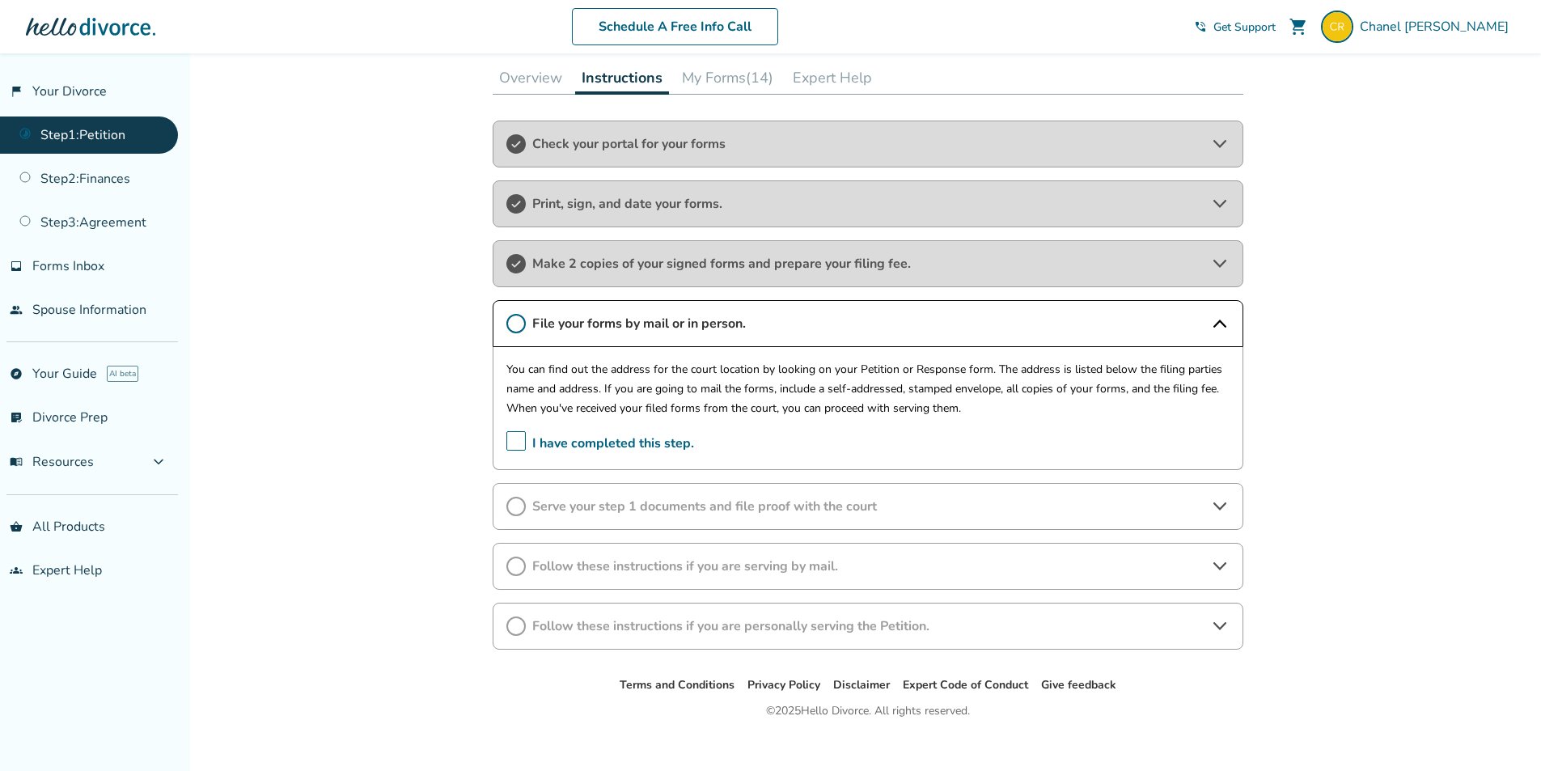
click at [789, 566] on span "Follow these instructions if you are serving by mail." at bounding box center [867, 566] width 671 height 18
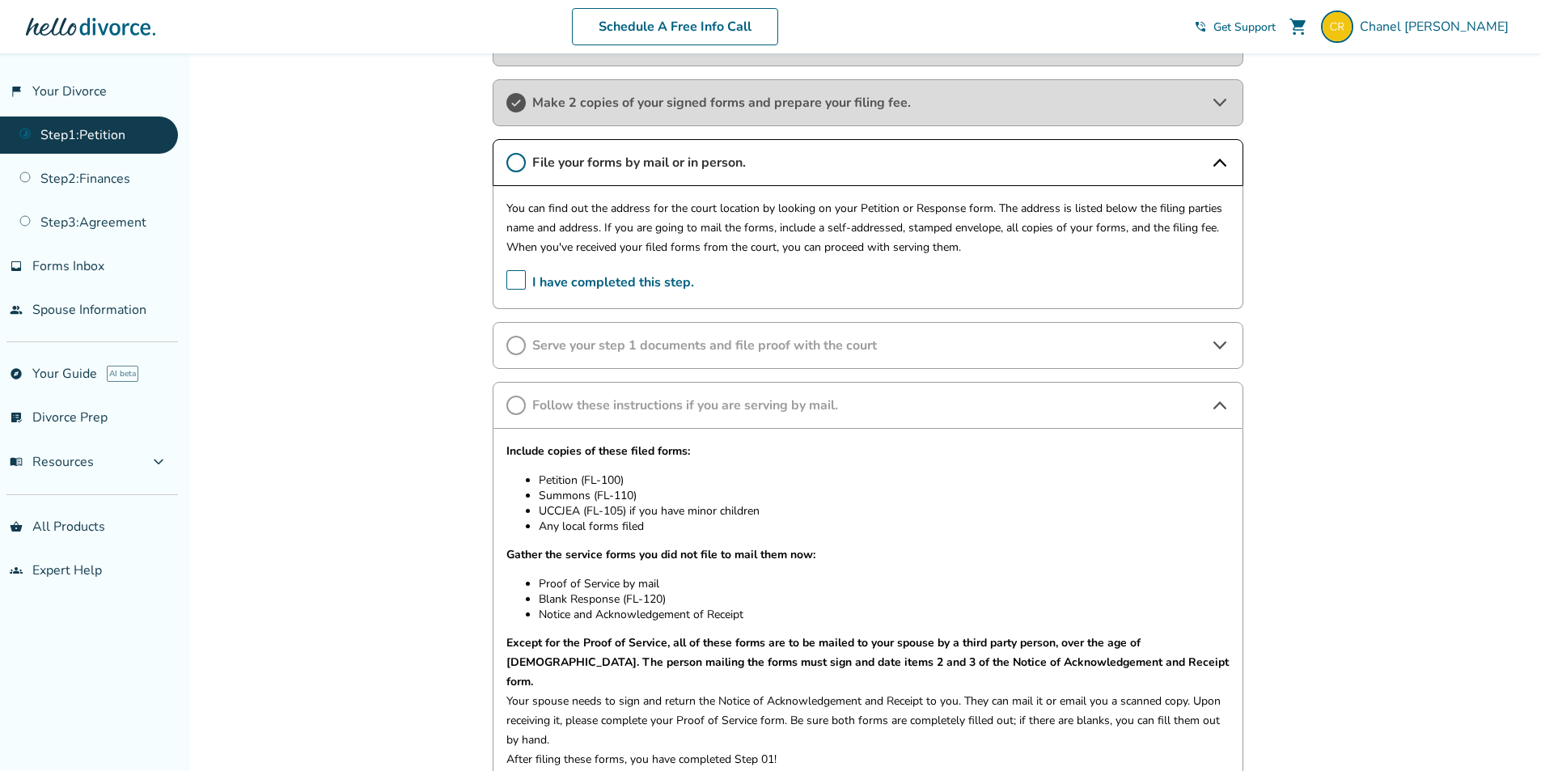
scroll to position [404, 0]
